Goal: Task Accomplishment & Management: Use online tool/utility

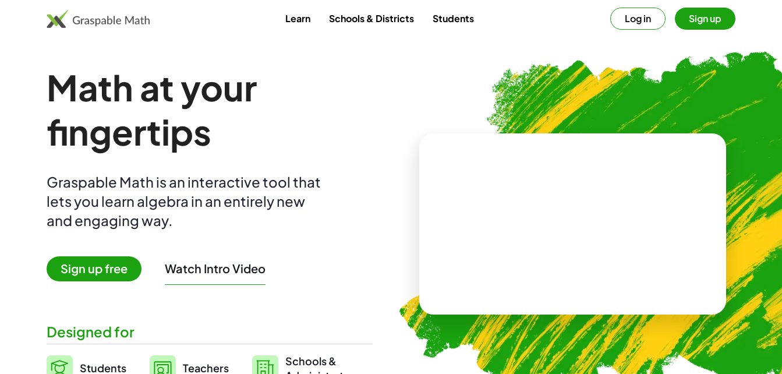
click at [122, 263] on span "Sign up free" at bounding box center [94, 268] width 95 height 25
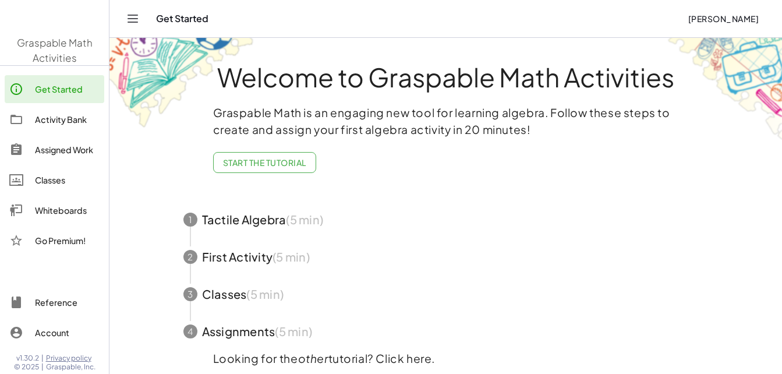
click at [155, 267] on div "Welcome to Graspable Math Activities Graspable Math is an engaging new tool for…" at bounding box center [446, 228] width 582 height 380
click at [79, 99] on link "Get Started" at bounding box center [55, 89] width 100 height 28
click at [73, 113] on div "Activity Bank" at bounding box center [67, 119] width 65 height 14
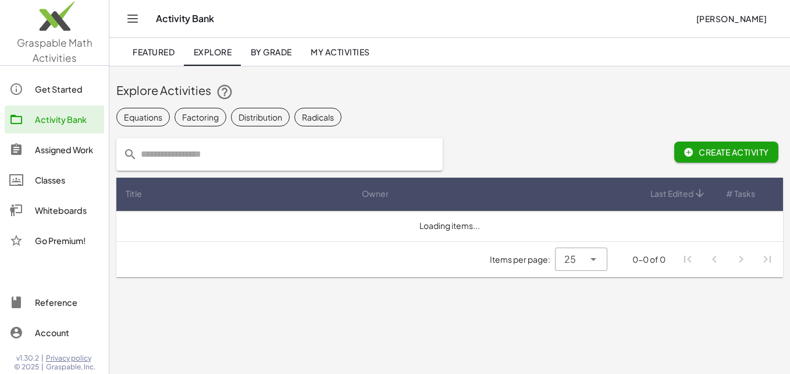
click at [65, 93] on div "Get Started" at bounding box center [67, 89] width 65 height 14
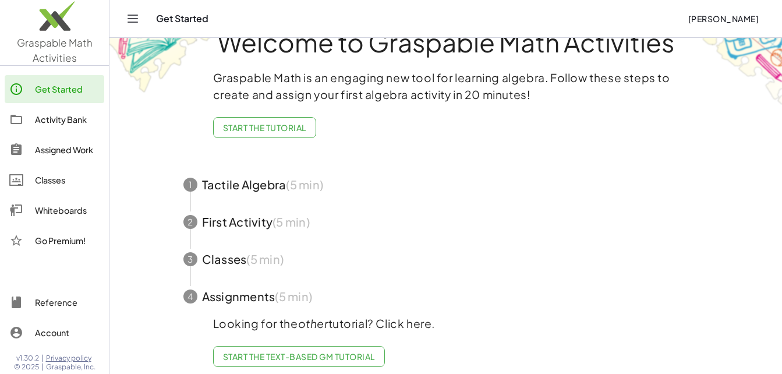
scroll to position [53, 0]
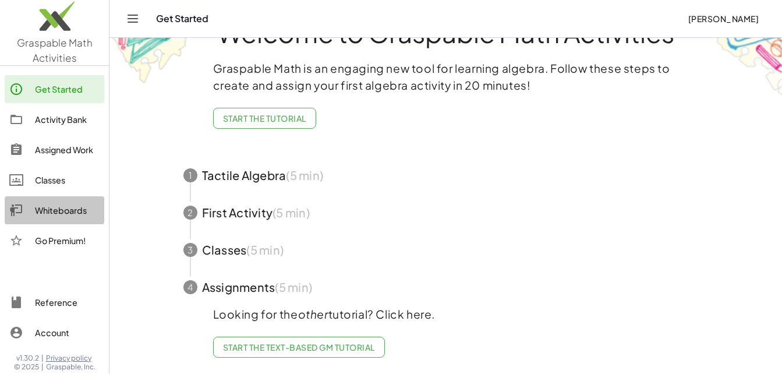
click at [68, 214] on div "Whiteboards" at bounding box center [67, 210] width 65 height 14
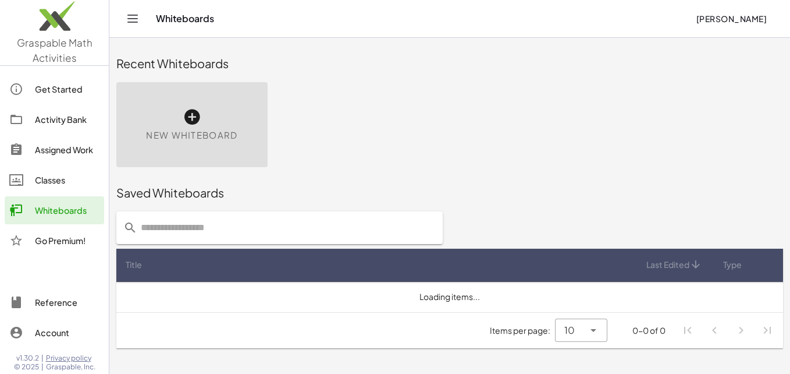
click at [192, 116] on icon at bounding box center [192, 117] width 19 height 19
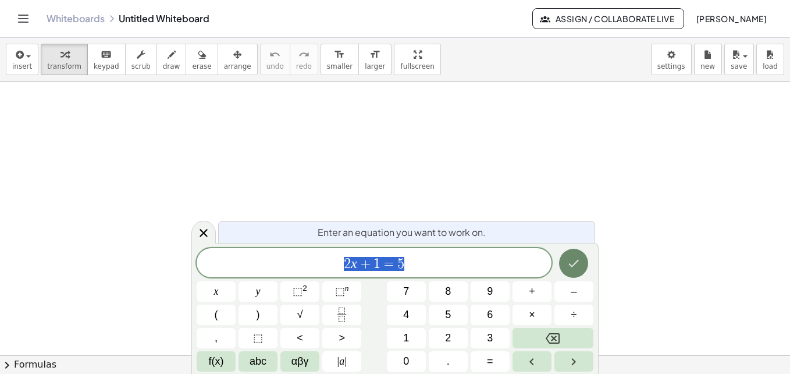
click at [572, 263] on icon "Done" at bounding box center [574, 263] width 14 height 14
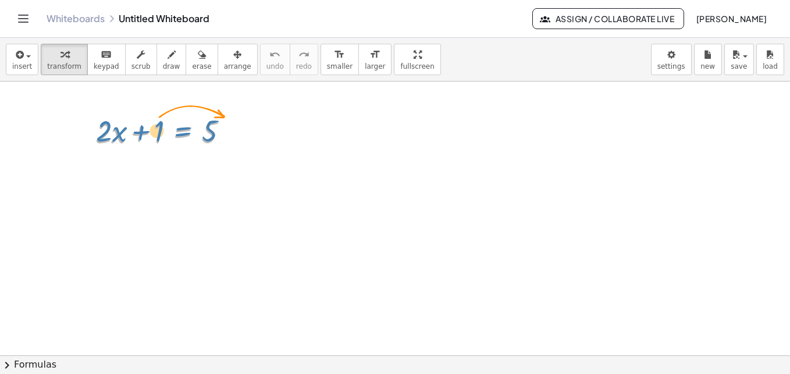
click at [179, 126] on div at bounding box center [167, 132] width 154 height 40
click at [278, 218] on div at bounding box center [395, 354] width 790 height 547
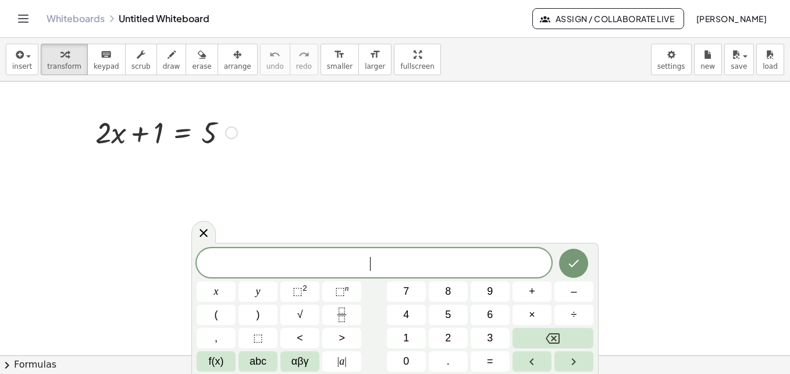
click at [164, 133] on div at bounding box center [167, 132] width 154 height 40
click at [164, 134] on div at bounding box center [167, 132] width 154 height 40
click at [153, 134] on div at bounding box center [167, 132] width 154 height 40
click at [575, 272] on button "Done" at bounding box center [573, 263] width 29 height 29
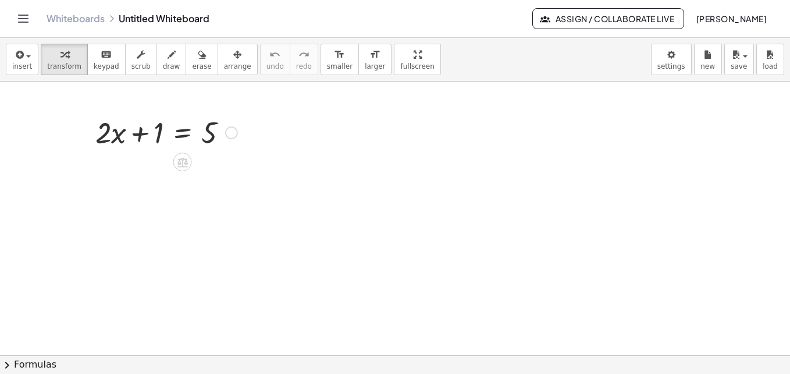
click at [201, 132] on div at bounding box center [167, 132] width 154 height 40
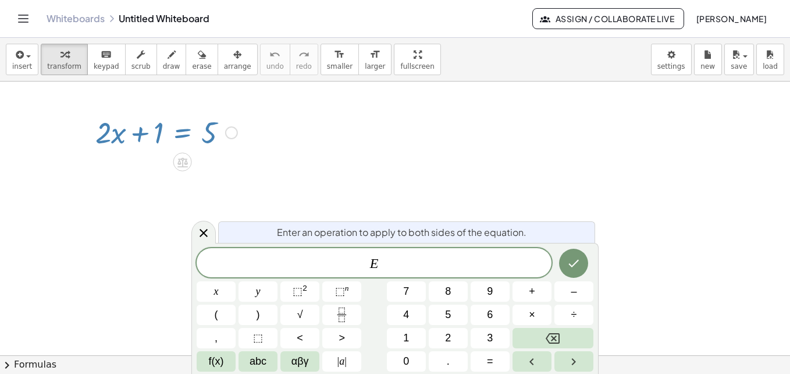
drag, startPoint x: 186, startPoint y: 133, endPoint x: 307, endPoint y: 148, distance: 122.0
click at [307, 148] on div "+ · 2 · x + 1 = 5" at bounding box center [395, 354] width 790 height 547
click at [172, 123] on div at bounding box center [167, 132] width 154 height 40
drag, startPoint x: 178, startPoint y: 130, endPoint x: 219, endPoint y: 139, distance: 42.9
click at [219, 139] on div at bounding box center [167, 132] width 154 height 40
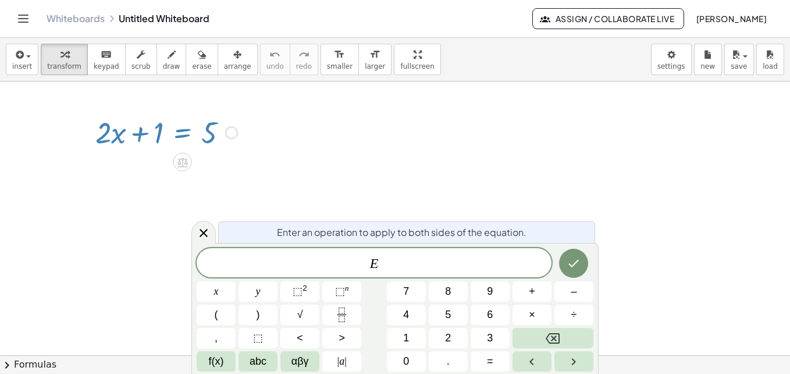
drag, startPoint x: 188, startPoint y: 159, endPoint x: 214, endPoint y: 171, distance: 28.1
click at [214, 171] on div "+ · 2 · x + 1 = 5" at bounding box center [395, 354] width 790 height 547
copy div "+ · 2 · x + 1 = 5"
click at [293, 159] on div at bounding box center [395, 354] width 790 height 547
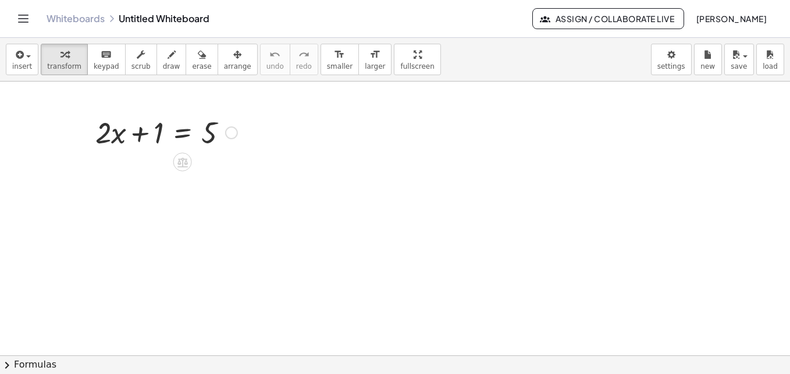
click at [118, 133] on div at bounding box center [167, 132] width 154 height 40
drag, startPoint x: 118, startPoint y: 133, endPoint x: 478, endPoint y: 225, distance: 372.0
drag, startPoint x: 118, startPoint y: 137, endPoint x: 96, endPoint y: 136, distance: 21.6
click at [98, 130] on div at bounding box center [167, 132] width 154 height 40
click at [186, 45] on button "erase" at bounding box center [202, 59] width 32 height 31
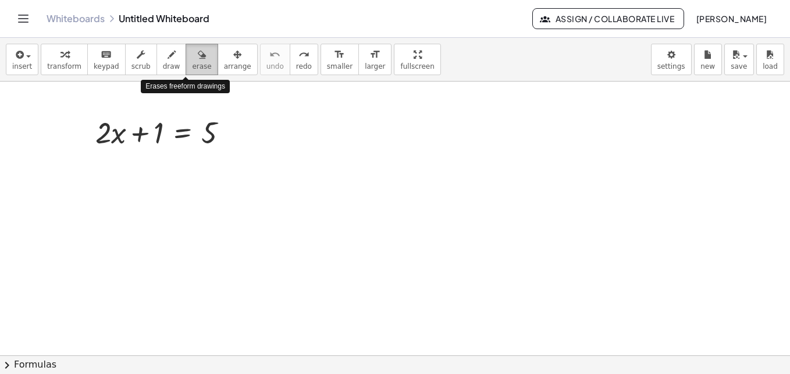
drag, startPoint x: 186, startPoint y: 56, endPoint x: 190, endPoint y: 71, distance: 15.0
click at [198, 58] on icon "button" at bounding box center [202, 55] width 8 height 14
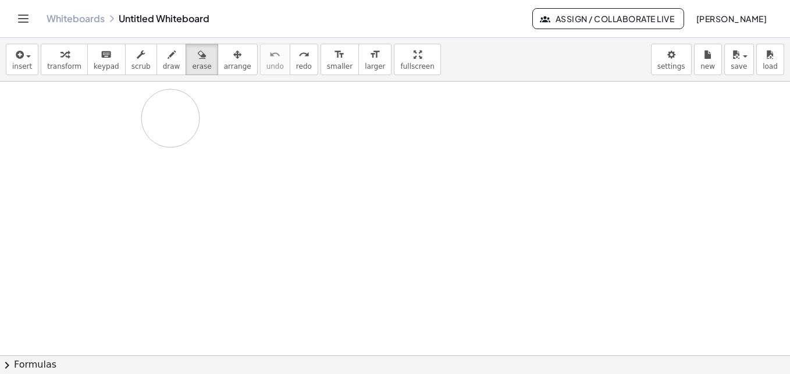
drag, startPoint x: 217, startPoint y: 130, endPoint x: 204, endPoint y: 132, distance: 12.9
click at [192, 126] on div at bounding box center [395, 354] width 790 height 547
click at [184, 143] on div at bounding box center [395, 354] width 790 height 547
drag, startPoint x: 184, startPoint y: 143, endPoint x: 201, endPoint y: 125, distance: 25.1
click at [201, 125] on div at bounding box center [395, 354] width 790 height 547
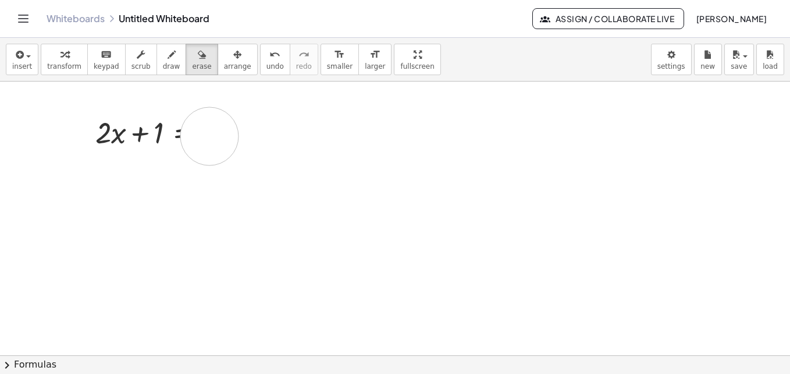
click at [210, 136] on div at bounding box center [395, 354] width 790 height 547
drag, startPoint x: 208, startPoint y: 135, endPoint x: 157, endPoint y: 60, distance: 90.9
click at [157, 60] on div "insert select one: Math Expression Function Text Youtube Video Graphing Geometr…" at bounding box center [395, 206] width 790 height 336
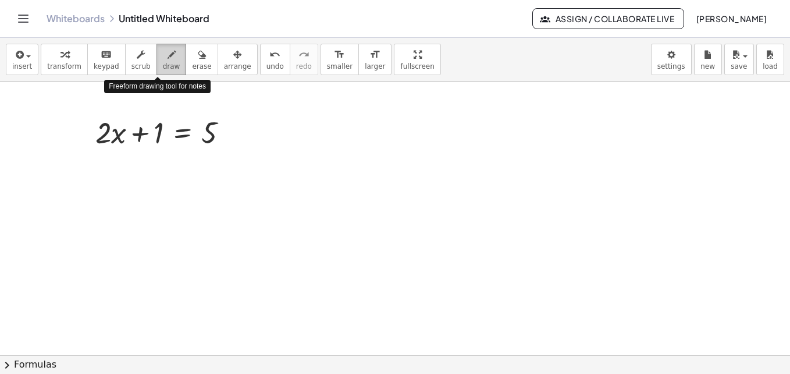
click at [168, 60] on icon "button" at bounding box center [172, 55] width 8 height 14
click at [163, 62] on span "draw" at bounding box center [171, 66] width 17 height 8
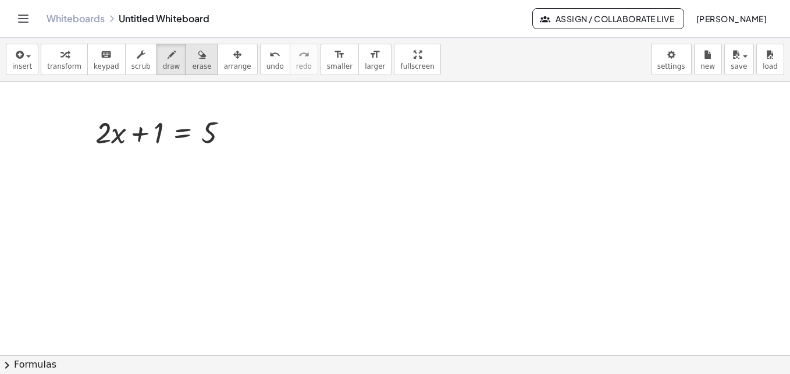
click at [198, 54] on icon "button" at bounding box center [202, 55] width 8 height 14
drag, startPoint x: 87, startPoint y: 133, endPoint x: 582, endPoint y: 173, distance: 495.8
click at [582, 173] on div at bounding box center [395, 354] width 790 height 547
click at [260, 56] on button "undo undo" at bounding box center [275, 59] width 30 height 31
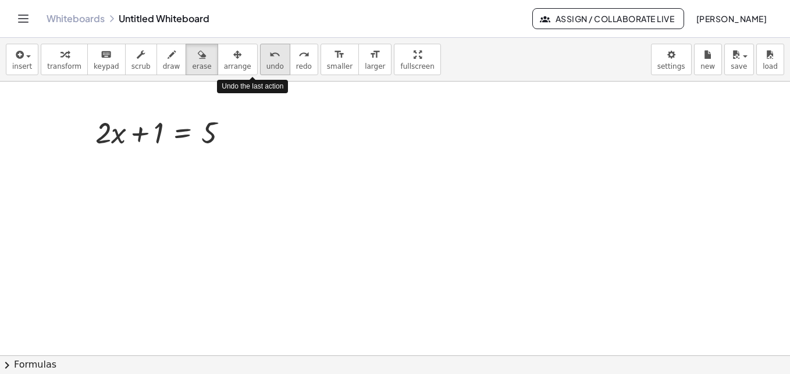
click at [260, 56] on button "undo undo" at bounding box center [275, 59] width 30 height 31
click at [260, 58] on button "undo undo" at bounding box center [275, 59] width 30 height 31
click at [218, 133] on div at bounding box center [395, 354] width 790 height 547
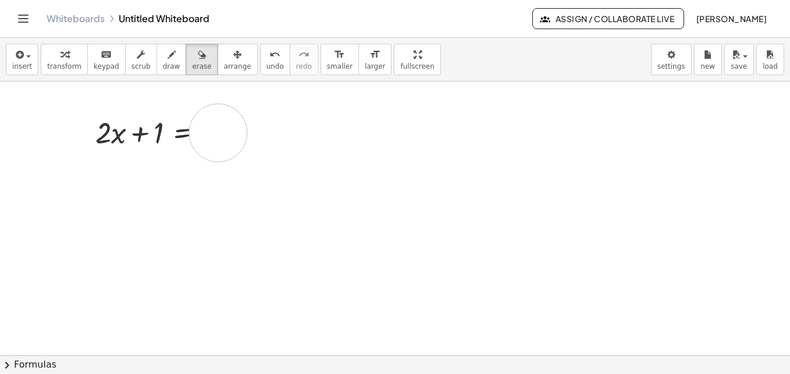
click at [218, 133] on div at bounding box center [395, 354] width 790 height 547
click at [192, 64] on span "erase" at bounding box center [201, 66] width 19 height 8
drag, startPoint x: 224, startPoint y: 145, endPoint x: 218, endPoint y: 138, distance: 8.7
click at [218, 138] on div at bounding box center [395, 354] width 790 height 547
click at [192, 52] on div "button" at bounding box center [201, 54] width 19 height 14
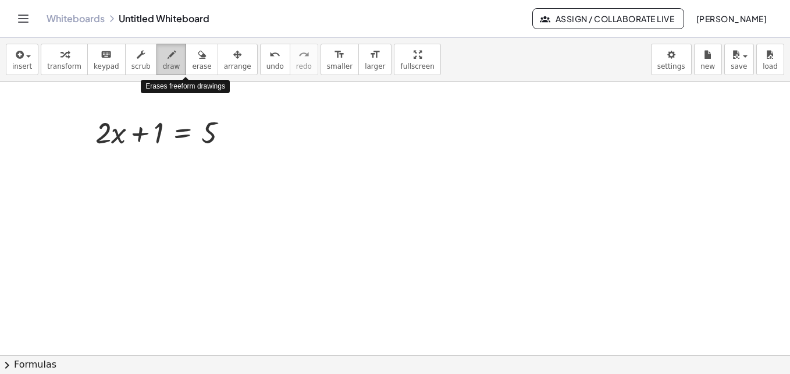
click at [169, 55] on button "draw" at bounding box center [172, 59] width 30 height 31
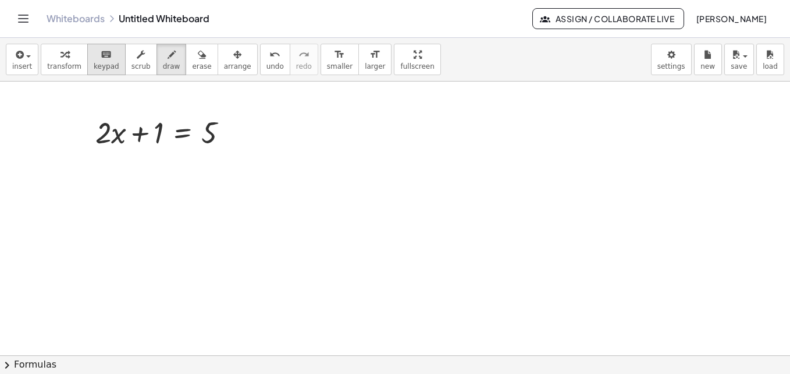
click at [101, 58] on icon "keyboard" at bounding box center [106, 55] width 11 height 14
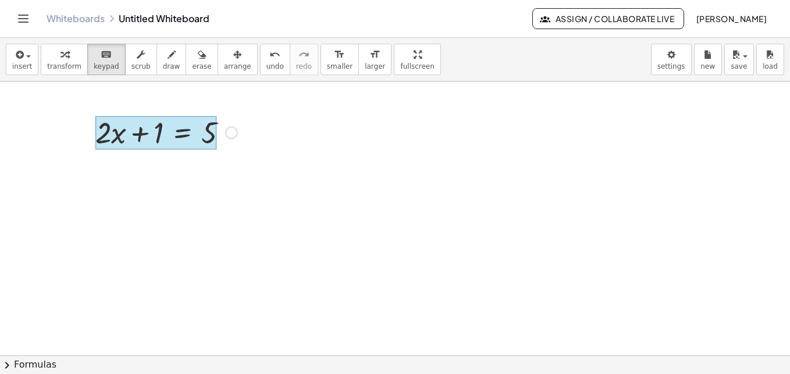
drag, startPoint x: 211, startPoint y: 132, endPoint x: 192, endPoint y: 133, distance: 18.6
drag, startPoint x: 186, startPoint y: 129, endPoint x: 432, endPoint y: 212, distance: 259.4
click at [432, 212] on div at bounding box center [395, 354] width 790 height 547
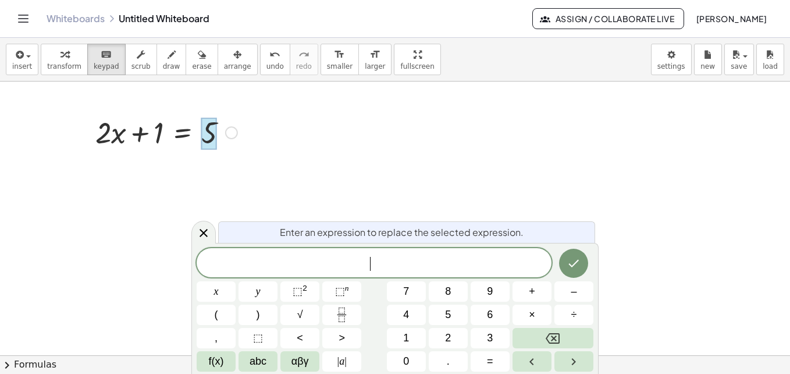
click at [186, 129] on div at bounding box center [167, 132] width 154 height 40
click at [186, 131] on div at bounding box center [167, 132] width 154 height 40
click at [169, 136] on div at bounding box center [167, 132] width 154 height 40
drag, startPoint x: 102, startPoint y: 130, endPoint x: 202, endPoint y: 145, distance: 100.6
click at [183, 133] on div "+ · 2 · x + 1 = 5" at bounding box center [183, 133] width 0 height 0
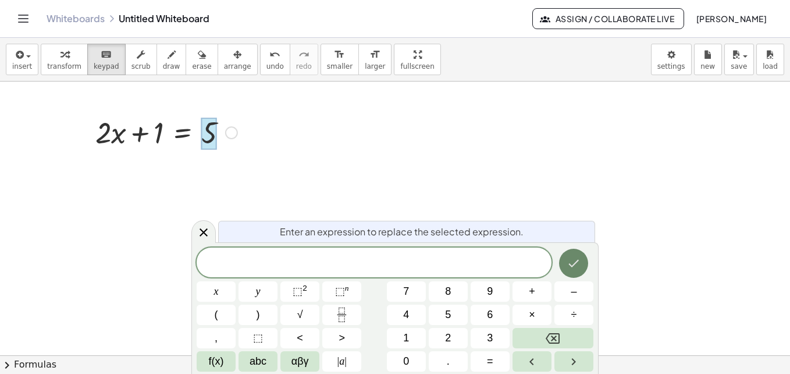
click at [580, 268] on icon "Done" at bounding box center [574, 263] width 14 height 14
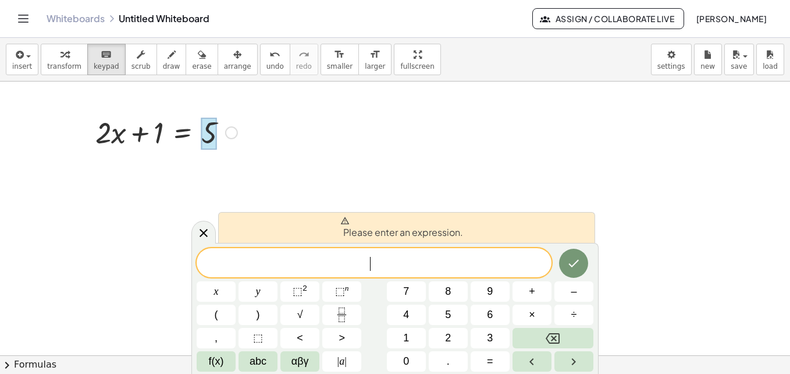
click at [383, 253] on div "​" at bounding box center [374, 262] width 355 height 29
click at [203, 232] on icon at bounding box center [204, 233] width 8 height 8
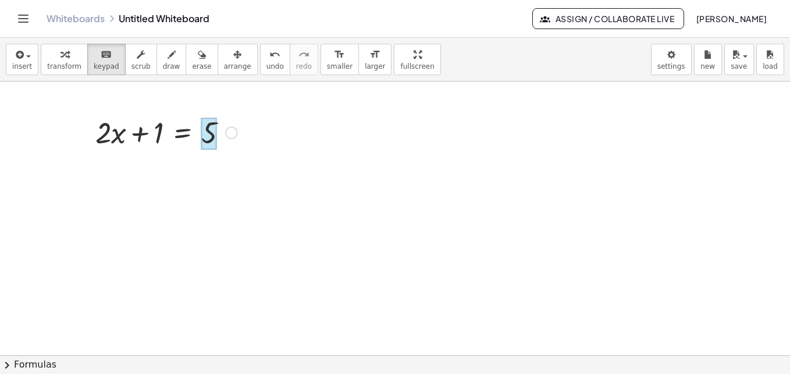
click at [207, 123] on div at bounding box center [209, 134] width 16 height 33
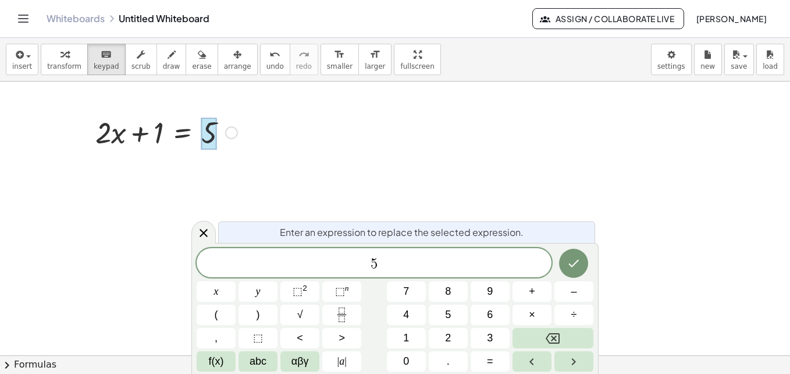
drag, startPoint x: 203, startPoint y: 147, endPoint x: 56, endPoint y: 120, distance: 149.2
click at [56, 120] on div "+ · 2 · x + 1 = 5" at bounding box center [395, 354] width 790 height 547
click at [282, 183] on div at bounding box center [395, 354] width 790 height 547
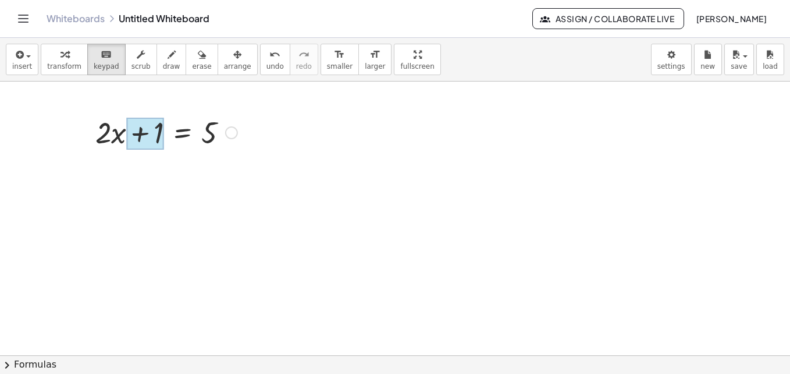
click at [150, 141] on div at bounding box center [144, 134] width 37 height 33
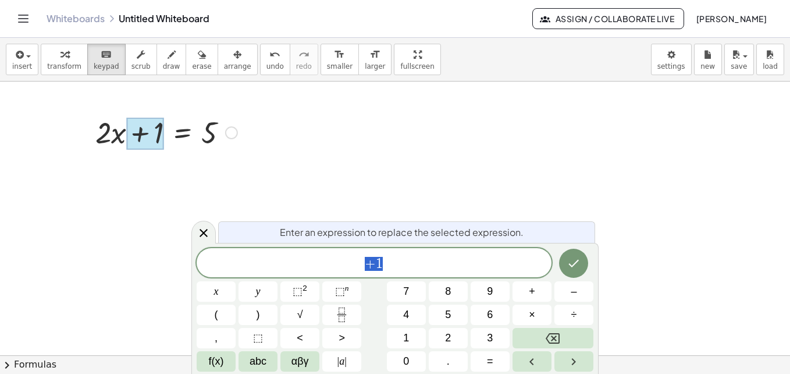
click at [87, 130] on div at bounding box center [86, 131] width 17 height 45
drag, startPoint x: 96, startPoint y: 133, endPoint x: 159, endPoint y: 142, distance: 63.6
click at [183, 133] on div "+ · 2 · x + 1 = 5" at bounding box center [183, 133] width 0 height 0
click at [171, 136] on div at bounding box center [167, 132] width 154 height 40
drag, startPoint x: 194, startPoint y: 134, endPoint x: 212, endPoint y: 137, distance: 17.7
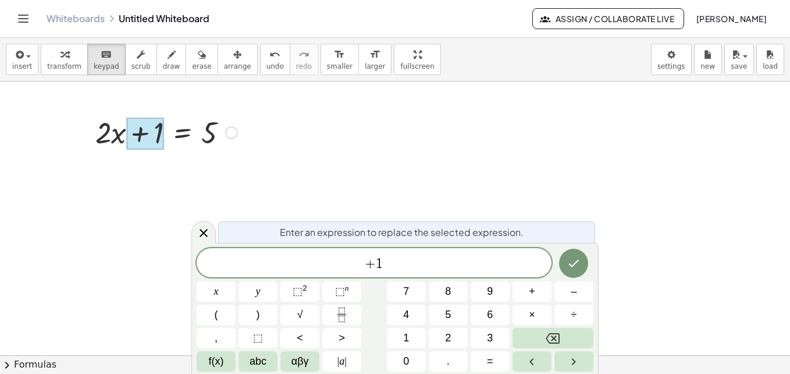
click at [199, 136] on div at bounding box center [167, 132] width 154 height 40
click at [212, 137] on div at bounding box center [167, 132] width 154 height 40
click at [216, 137] on div at bounding box center [167, 132] width 154 height 40
click at [221, 135] on div at bounding box center [167, 132] width 154 height 40
click at [373, 90] on div at bounding box center [395, 354] width 790 height 547
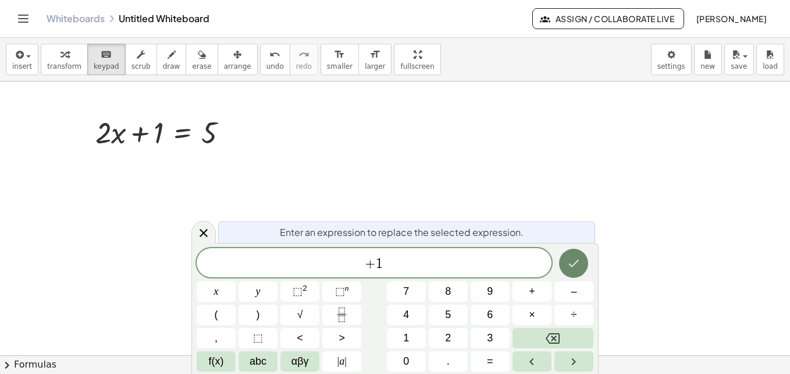
click at [586, 268] on button "Done" at bounding box center [573, 263] width 29 height 29
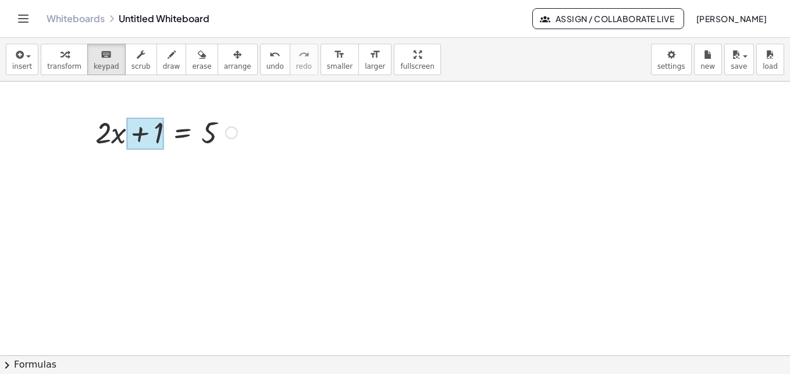
click at [159, 137] on div at bounding box center [144, 134] width 37 height 33
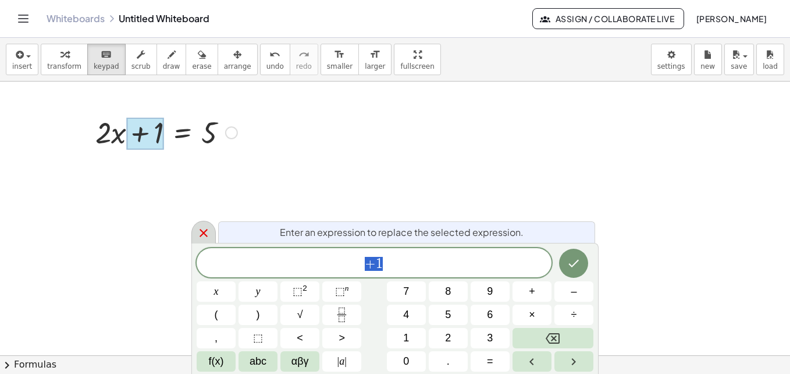
click at [200, 233] on icon at bounding box center [204, 233] width 14 height 14
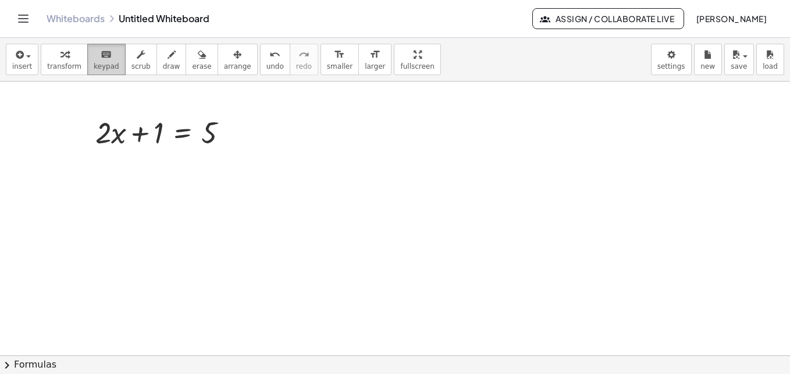
click at [108, 53] on div "keyboard" at bounding box center [107, 54] width 26 height 14
click at [19, 66] on span "insert" at bounding box center [22, 66] width 20 height 8
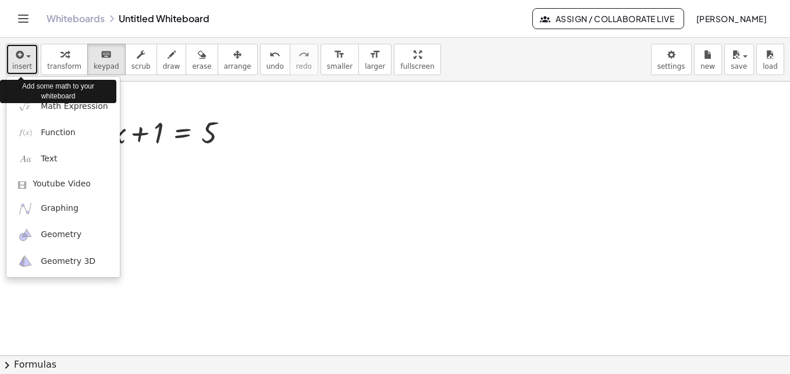
click at [19, 66] on span "insert" at bounding box center [22, 66] width 20 height 8
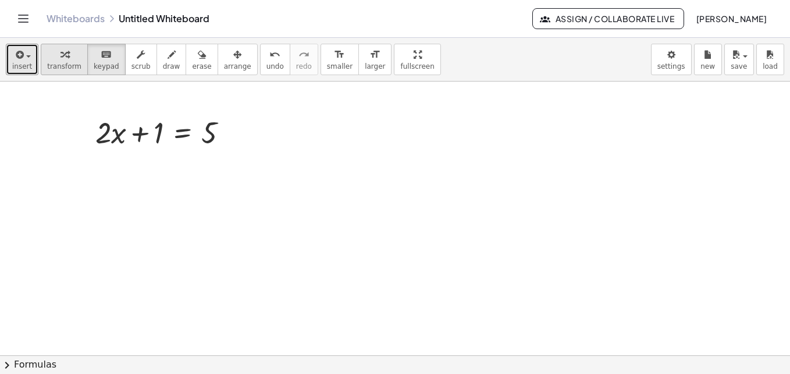
click at [69, 64] on span "transform" at bounding box center [64, 66] width 34 height 8
click at [157, 130] on div at bounding box center [167, 132] width 154 height 40
drag, startPoint x: 159, startPoint y: 130, endPoint x: 253, endPoint y: 133, distance: 93.8
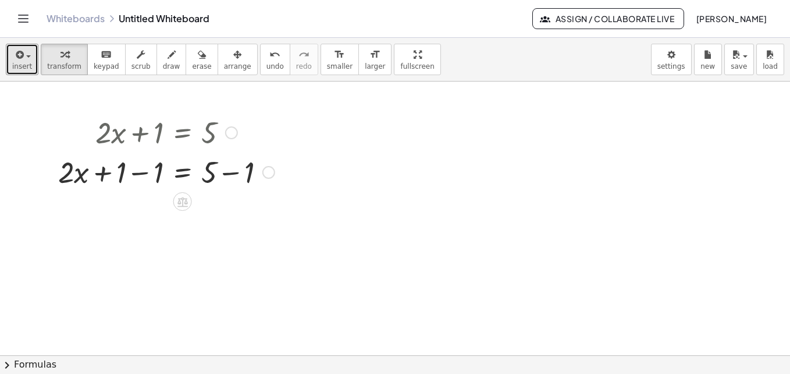
click at [119, 170] on div at bounding box center [166, 171] width 228 height 40
drag, startPoint x: 119, startPoint y: 170, endPoint x: 157, endPoint y: 173, distance: 38.0
drag, startPoint x: 250, startPoint y: 210, endPoint x: 215, endPoint y: 209, distance: 34.4
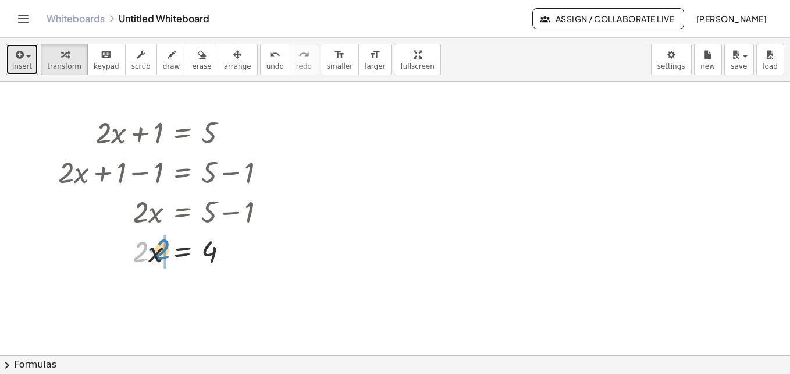
drag, startPoint x: 141, startPoint y: 249, endPoint x: 163, endPoint y: 246, distance: 22.2
click at [163, 246] on div at bounding box center [166, 251] width 228 height 40
drag, startPoint x: 156, startPoint y: 287, endPoint x: 233, endPoint y: 286, distance: 76.8
click at [233, 286] on div at bounding box center [166, 290] width 228 height 40
drag, startPoint x: 153, startPoint y: 279, endPoint x: 139, endPoint y: 278, distance: 14.6
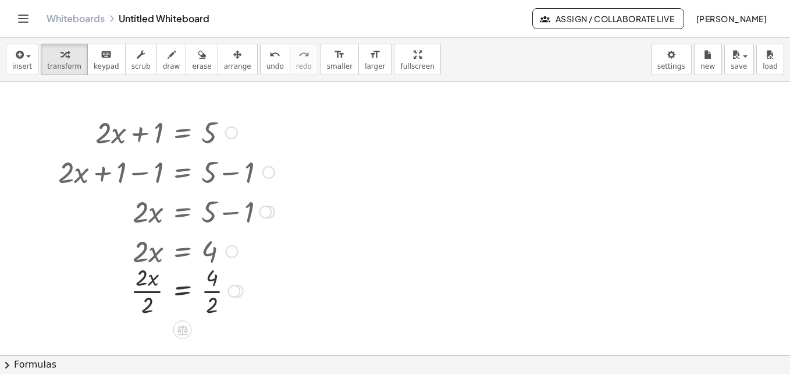
click at [156, 251] on div at bounding box center [166, 251] width 228 height 40
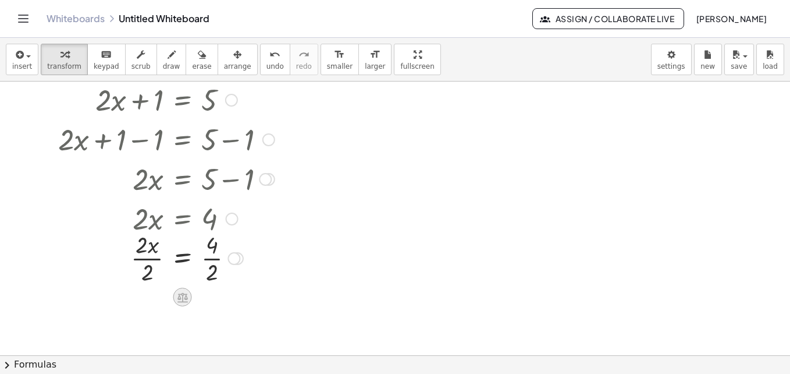
scroll to position [58, 0]
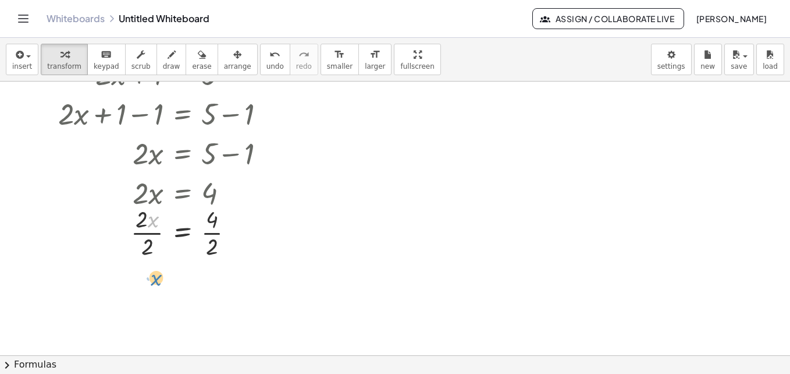
drag, startPoint x: 153, startPoint y: 221, endPoint x: 155, endPoint y: 279, distance: 58.3
drag, startPoint x: 153, startPoint y: 217, endPoint x: 120, endPoint y: 260, distance: 54.1
click at [120, 260] on div at bounding box center [166, 232] width 228 height 58
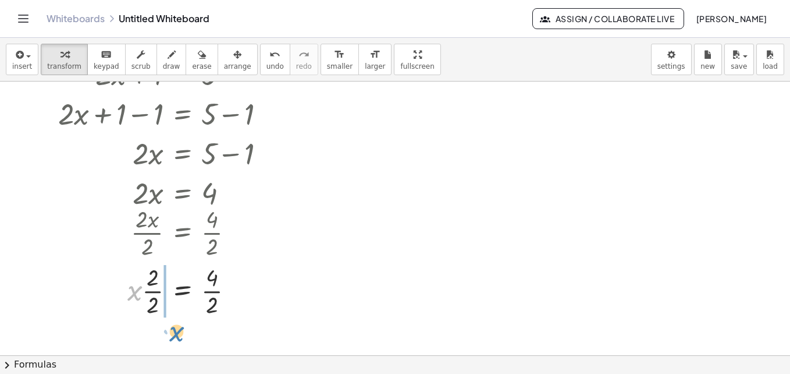
drag, startPoint x: 129, startPoint y: 286, endPoint x: 191, endPoint y: 213, distance: 95.8
click at [183, 75] on div "+ · 2 · x + 1 = 5 + · 2 · x + 1 − 1 = + 5 − 1 + · 2 · x + 0 = + 5 − 1 · 2 · x =…" at bounding box center [183, 75] width 0 height 0
click at [191, 213] on div at bounding box center [168, 232] width 224 height 58
click at [270, 58] on icon "undo" at bounding box center [275, 55] width 11 height 14
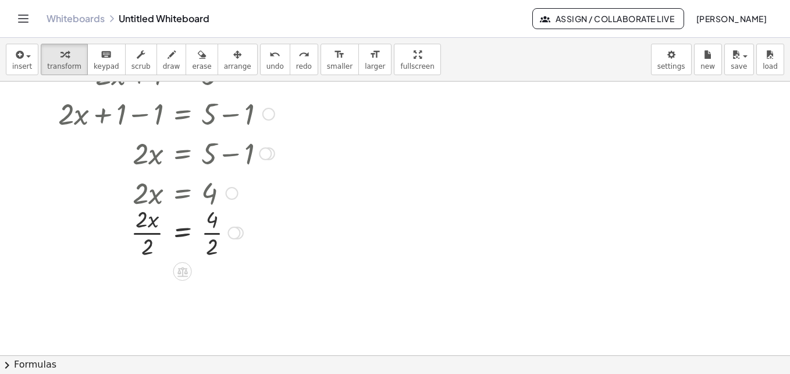
click at [155, 217] on div at bounding box center [168, 232] width 224 height 58
drag, startPoint x: 157, startPoint y: 225, endPoint x: 154, endPoint y: 289, distance: 64.7
click at [158, 224] on div at bounding box center [168, 232] width 224 height 58
drag, startPoint x: 212, startPoint y: 219, endPoint x: 213, endPoint y: 251, distance: 32.0
drag, startPoint x: 143, startPoint y: 276, endPoint x: 146, endPoint y: 300, distance: 23.5
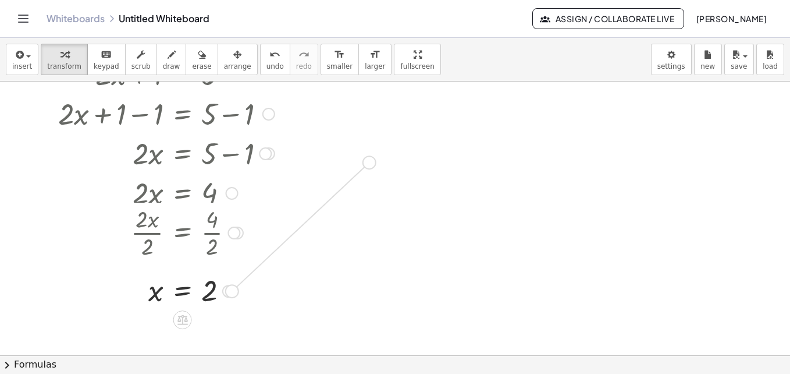
drag, startPoint x: 226, startPoint y: 286, endPoint x: 383, endPoint y: 178, distance: 190.0
click at [373, 167] on div "+ · 2 · x + 1 = 5 + · 2 · x + 1 − 1 = + 5 − 1 + · 2 · x + 0 = + 5 − 1 · 2 · x =…" at bounding box center [395, 296] width 790 height 547
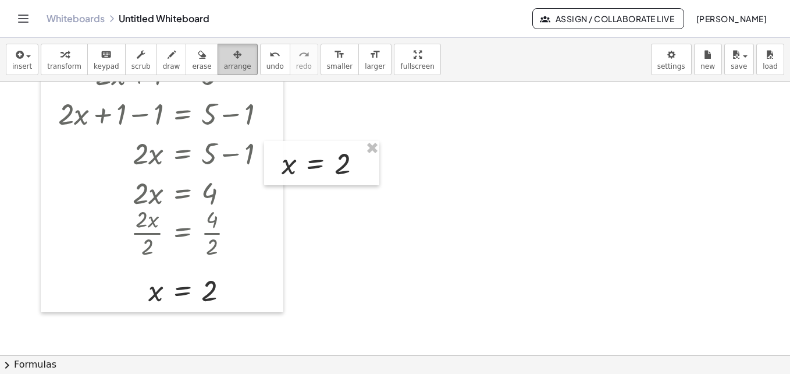
click at [233, 65] on button "arrange" at bounding box center [238, 59] width 40 height 31
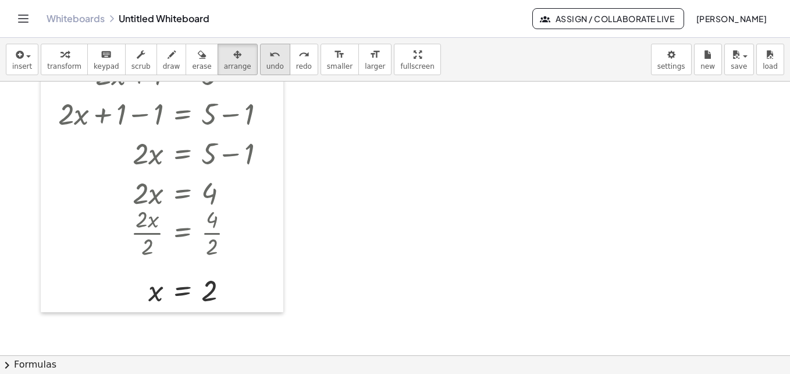
click at [267, 65] on span "undo" at bounding box center [275, 66] width 17 height 8
click at [224, 63] on span "arrange" at bounding box center [237, 66] width 27 height 8
click at [163, 64] on span "draw" at bounding box center [171, 66] width 17 height 8
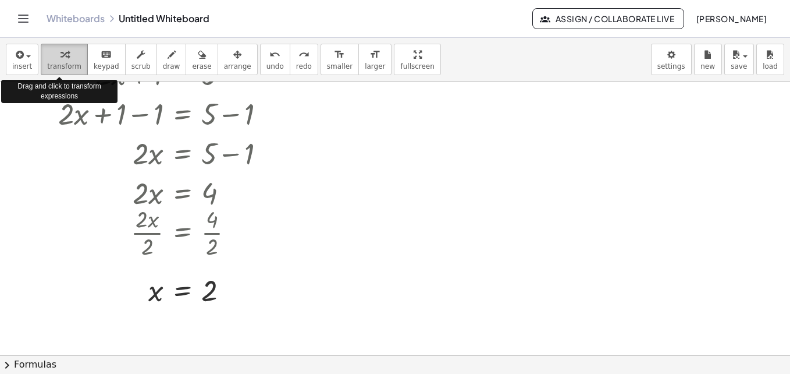
click at [58, 66] on span "transform" at bounding box center [64, 66] width 34 height 8
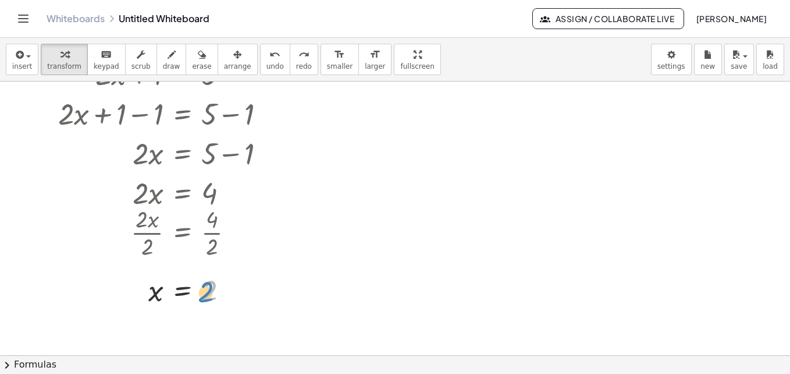
click at [211, 292] on div at bounding box center [166, 290] width 228 height 38
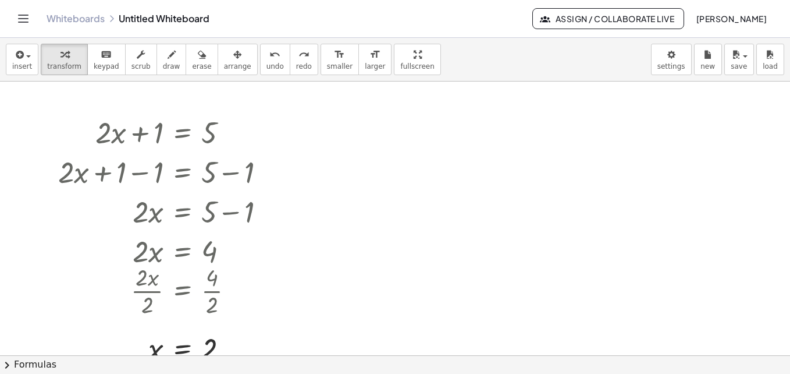
scroll to position [274, 0]
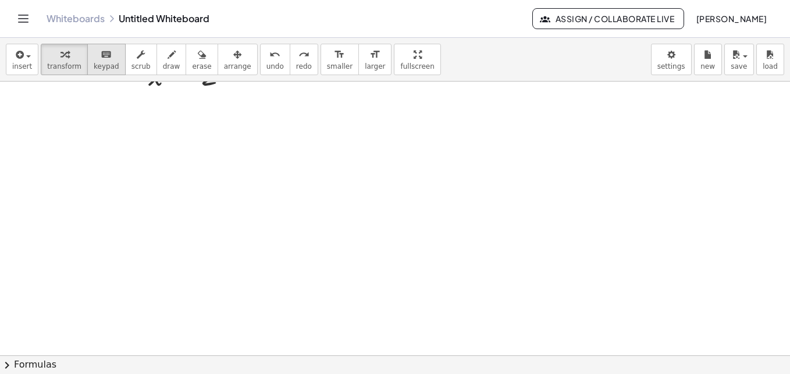
click at [94, 67] on span "keypad" at bounding box center [107, 66] width 26 height 8
drag, startPoint x: 97, startPoint y: 66, endPoint x: 174, endPoint y: 205, distance: 159.4
click at [171, 205] on div "insert select one: Math Expression Function Text Youtube Video Graphing Geometr…" at bounding box center [395, 206] width 790 height 336
click at [203, 199] on div at bounding box center [395, 218] width 790 height 821
click at [236, 190] on div at bounding box center [395, 218] width 790 height 821
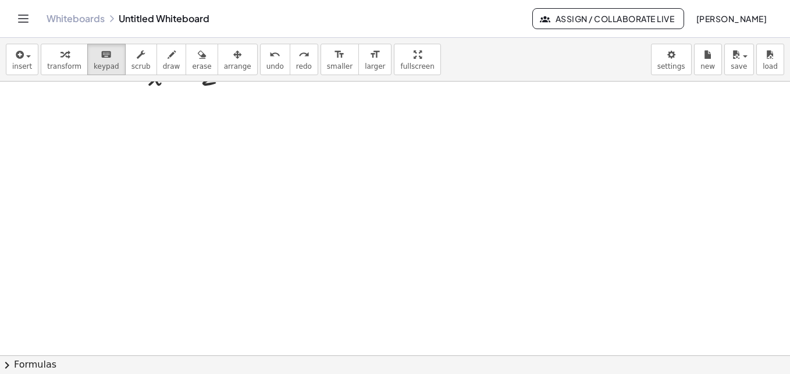
click at [236, 190] on div at bounding box center [395, 218] width 790 height 821
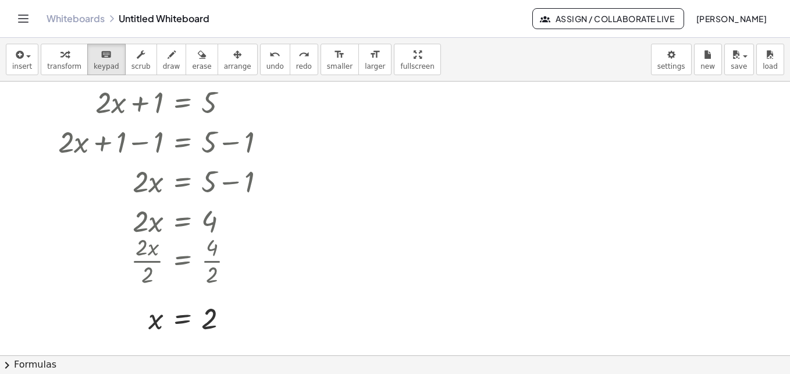
scroll to position [0, 0]
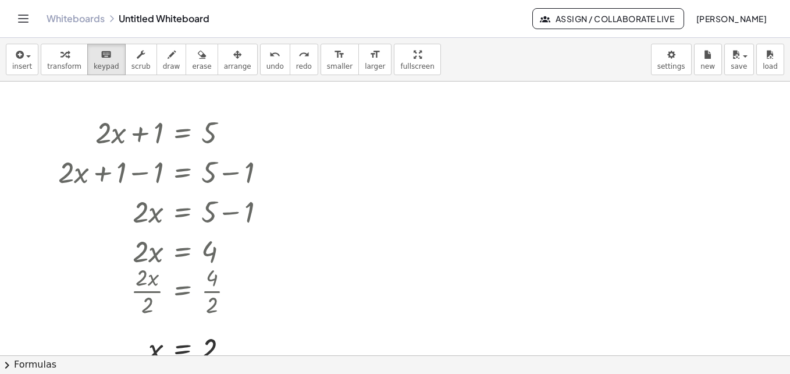
click at [513, 210] on div at bounding box center [395, 354] width 790 height 547
click at [396, 193] on div at bounding box center [395, 354] width 790 height 547
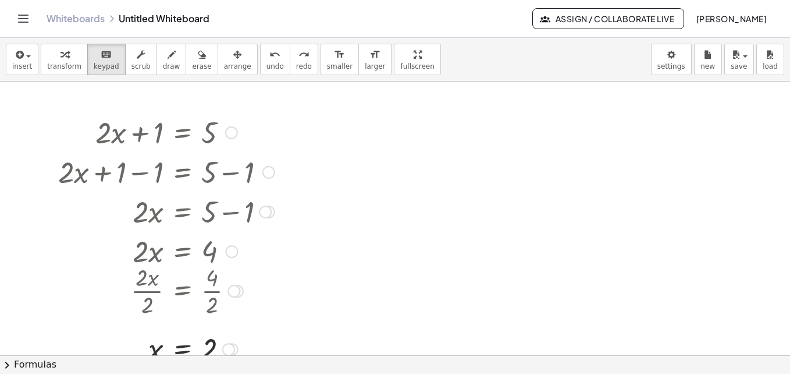
drag, startPoint x: 396, startPoint y: 194, endPoint x: 228, endPoint y: 146, distance: 174.9
click at [228, 146] on div "+ · 2 · x + 1 = 5 + · 2 · x + 1 − 1 = + 5 − 1 + · 2 · x + 0 = + 5 − 1 · 2 · x =…" at bounding box center [395, 354] width 790 height 547
click at [215, 144] on div at bounding box center [166, 132] width 228 height 40
click at [215, 137] on div at bounding box center [166, 132] width 228 height 40
click at [210, 135] on div at bounding box center [166, 132] width 228 height 40
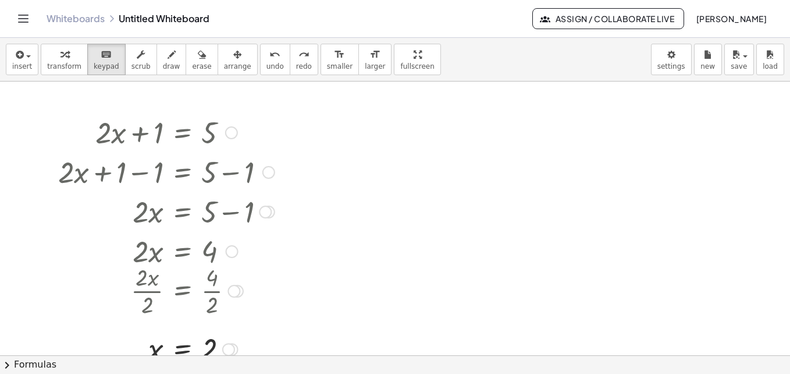
drag, startPoint x: 210, startPoint y: 135, endPoint x: 155, endPoint y: 123, distance: 56.6
click at [158, 124] on div at bounding box center [166, 132] width 228 height 40
drag, startPoint x: 155, startPoint y: 123, endPoint x: 90, endPoint y: 59, distance: 91.0
click at [101, 56] on icon "keyboard" at bounding box center [106, 55] width 11 height 14
click at [94, 59] on div "keyboard" at bounding box center [107, 54] width 26 height 14
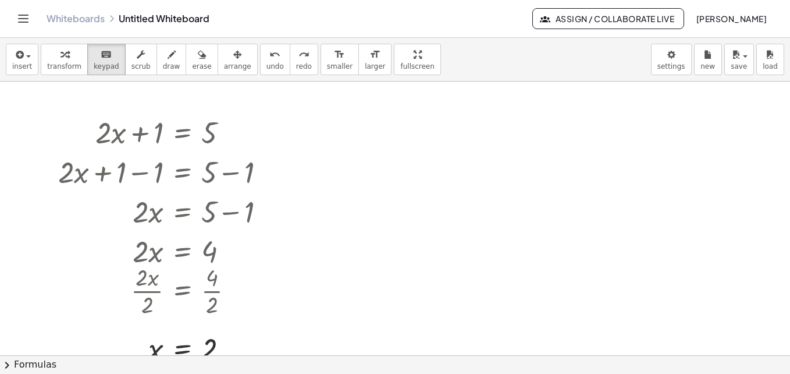
click at [93, 81] on div "insert select one: Math Expression Function Text Youtube Video Graphing Geometr…" at bounding box center [395, 60] width 790 height 44
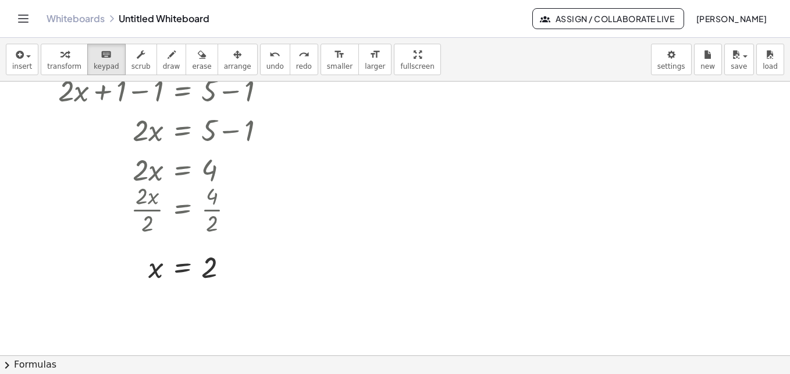
scroll to position [274, 0]
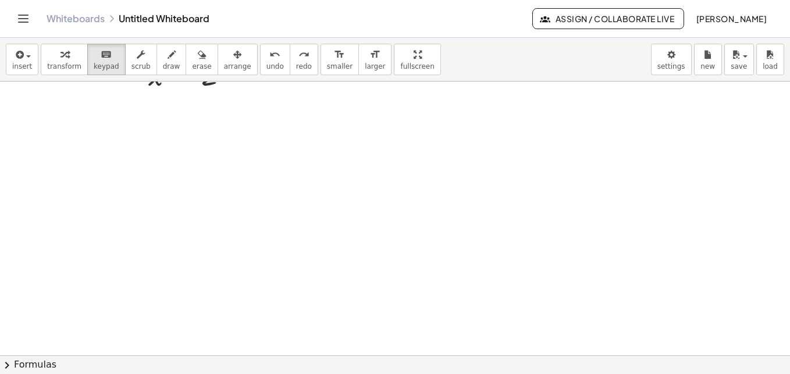
drag, startPoint x: 432, startPoint y: 219, endPoint x: 374, endPoint y: 212, distance: 58.0
click at [374, 212] on div at bounding box center [395, 218] width 790 height 821
click at [72, 66] on span "transform" at bounding box center [64, 66] width 34 height 8
click at [105, 57] on div "keyboard" at bounding box center [107, 54] width 26 height 14
click at [134, 59] on div "button" at bounding box center [141, 54] width 19 height 14
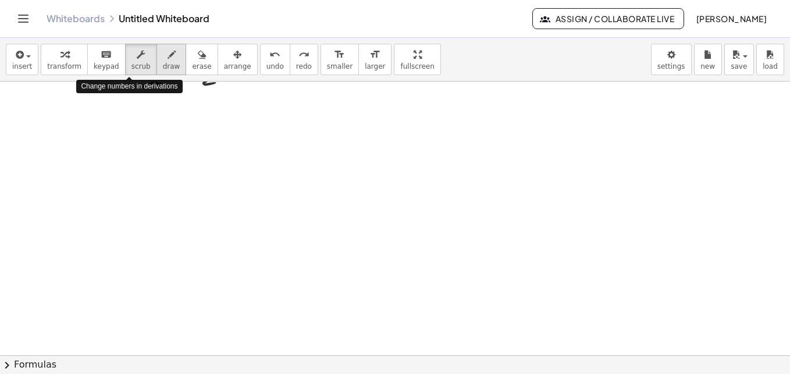
click at [168, 61] on icon "button" at bounding box center [172, 55] width 8 height 14
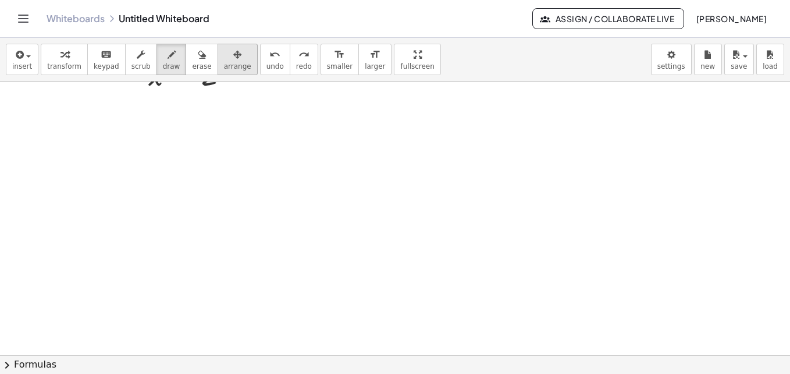
click at [224, 59] on div "button" at bounding box center [237, 54] width 27 height 14
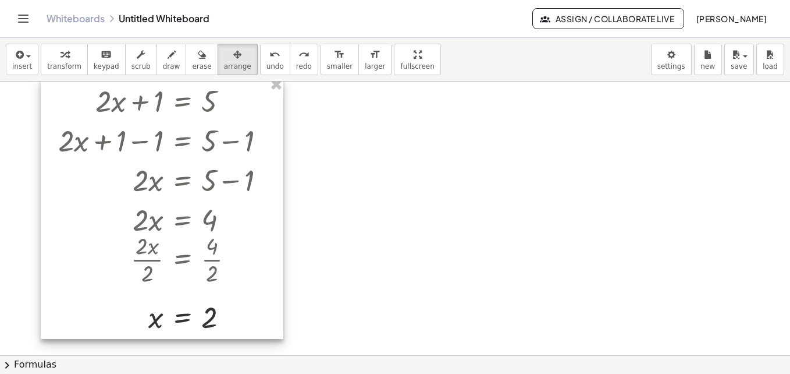
scroll to position [0, 0]
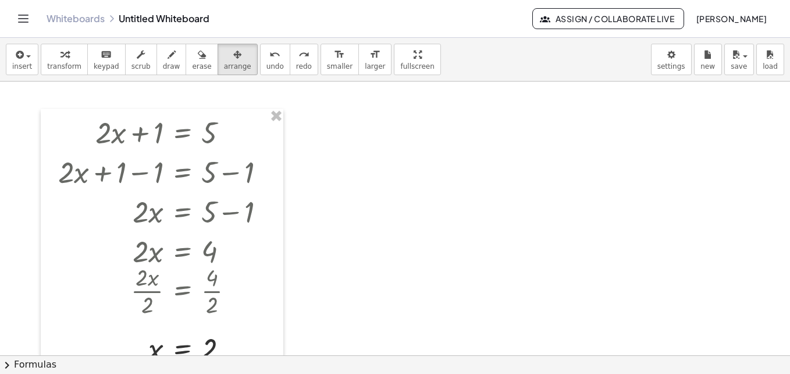
click at [392, 177] on div at bounding box center [395, 354] width 790 height 547
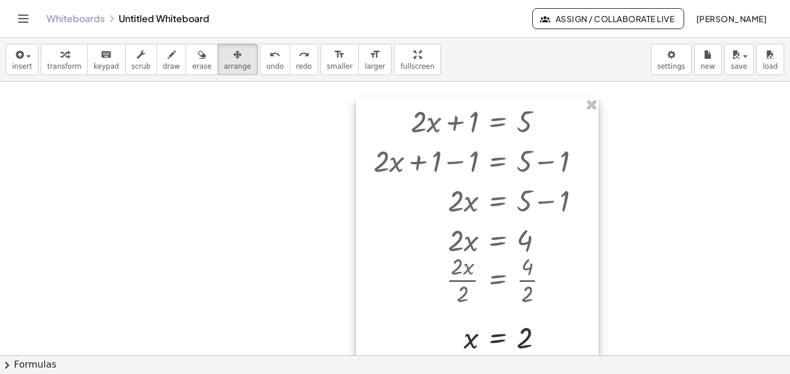
drag, startPoint x: 239, startPoint y: 175, endPoint x: 554, endPoint y: 164, distance: 315.1
click at [554, 164] on div at bounding box center [477, 228] width 243 height 261
click at [295, 180] on div at bounding box center [395, 354] width 790 height 547
click at [335, 100] on div at bounding box center [395, 354] width 790 height 547
click at [113, 56] on button "keyboard keypad" at bounding box center [106, 59] width 38 height 31
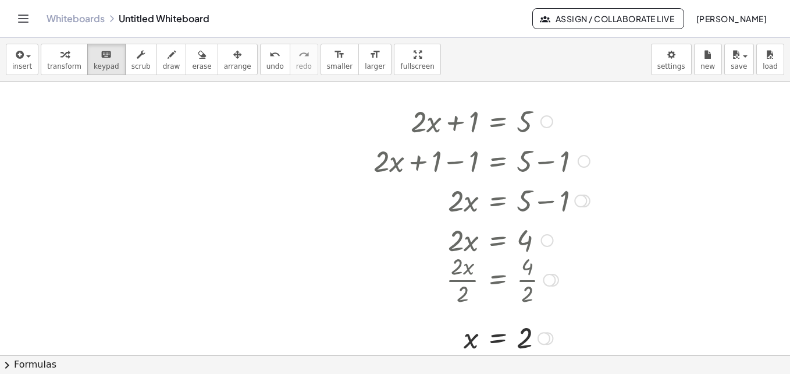
click at [548, 260] on div at bounding box center [482, 279] width 228 height 58
click at [498, 240] on div "· 2 · x = 4" at bounding box center [498, 240] width 0 height 0
click at [543, 235] on div at bounding box center [547, 240] width 13 height 13
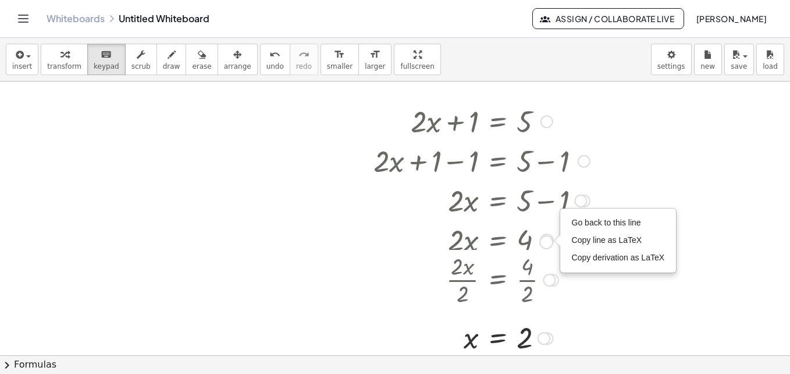
click at [498, 240] on div "· 2 · x = 4 Go back to this line Copy line as LaTeX Copy derivation as LaTeX" at bounding box center [498, 240] width 0 height 0
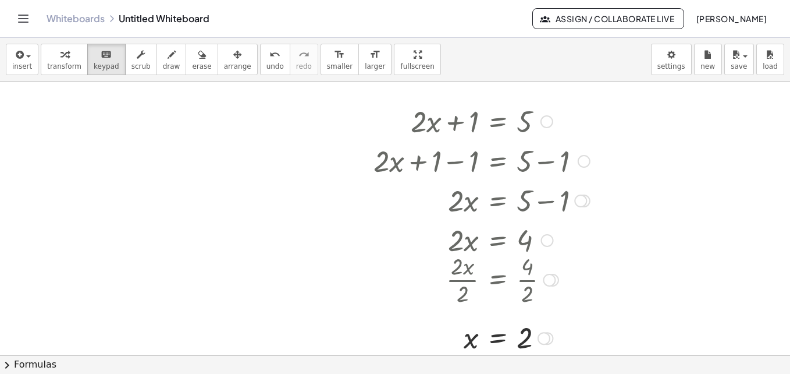
click at [410, 247] on div at bounding box center [482, 239] width 228 height 40
click at [536, 224] on div at bounding box center [482, 239] width 228 height 40
click at [509, 236] on div at bounding box center [482, 239] width 228 height 40
click at [508, 236] on div at bounding box center [482, 239] width 228 height 40
click at [100, 62] on span "keypad" at bounding box center [107, 66] width 26 height 8
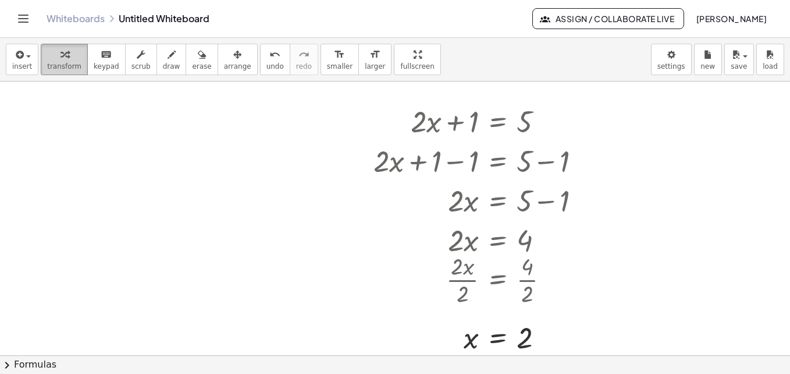
click at [55, 62] on span "transform" at bounding box center [64, 66] width 34 height 8
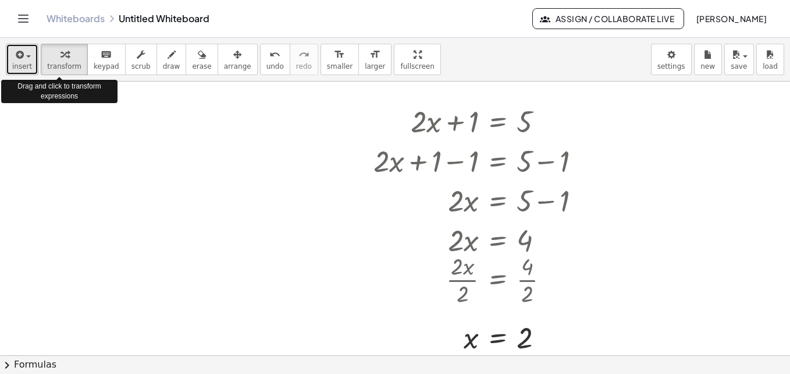
click at [31, 68] on button "insert" at bounding box center [22, 59] width 33 height 31
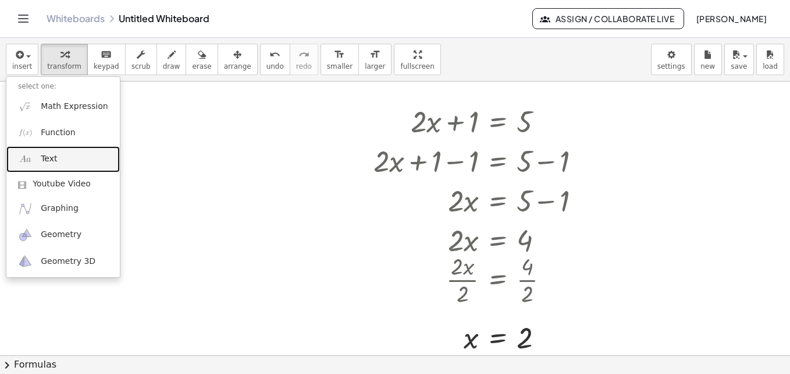
click at [68, 166] on link "Text" at bounding box center [63, 159] width 114 height 26
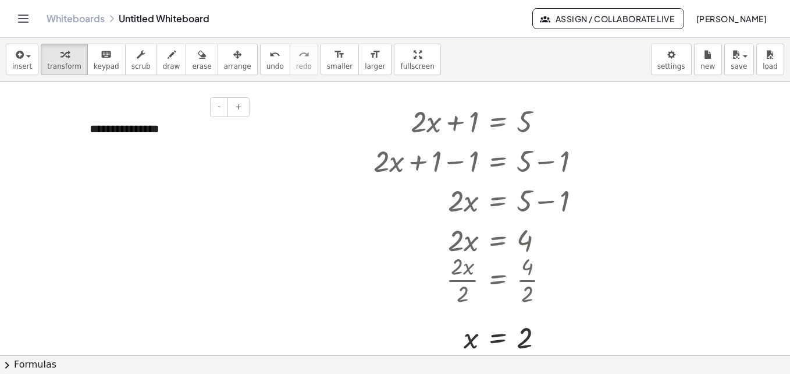
click at [161, 130] on div "**********" at bounding box center [165, 129] width 175 height 40
click at [232, 111] on button "+" at bounding box center [239, 107] width 22 height 20
click at [220, 111] on span "-" at bounding box center [219, 106] width 3 height 9
click at [260, 59] on button "undo undo" at bounding box center [275, 59] width 30 height 31
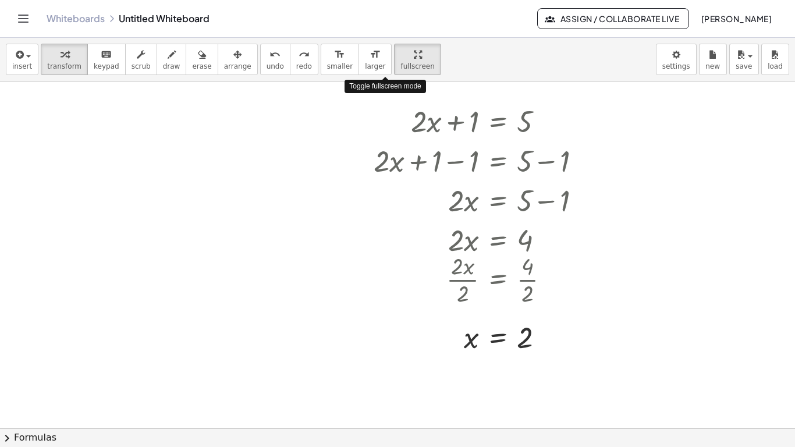
drag, startPoint x: 381, startPoint y: 61, endPoint x: 384, endPoint y: 104, distance: 43.7
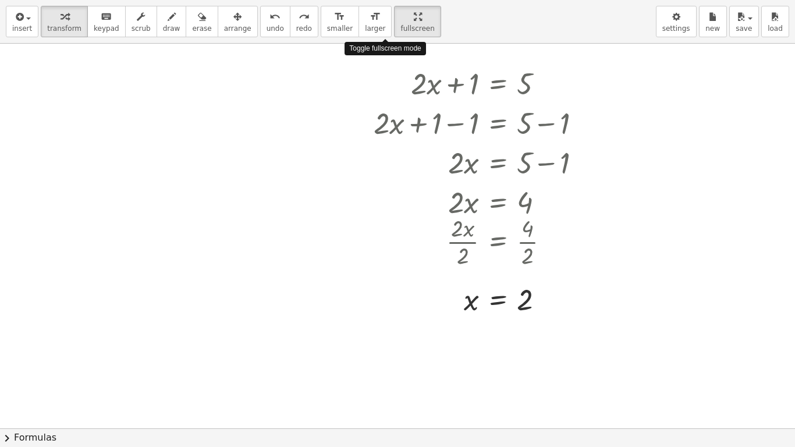
click at [384, 104] on div "insert select one: Math Expression Function Text Youtube Video Graphing Geometr…" at bounding box center [397, 223] width 795 height 447
drag, startPoint x: 377, startPoint y: 15, endPoint x: 375, endPoint y: -29, distance: 43.1
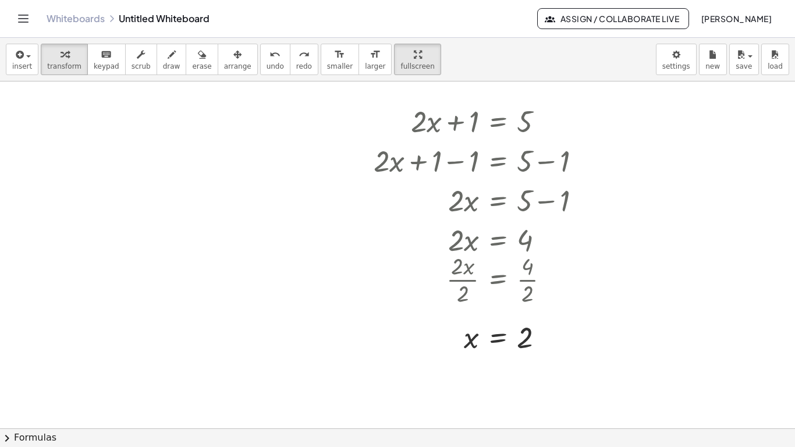
click at [375, 0] on html "Graspable Math Activities Get Started Activity Bank Assigned Work Classes White…" at bounding box center [397, 223] width 795 height 447
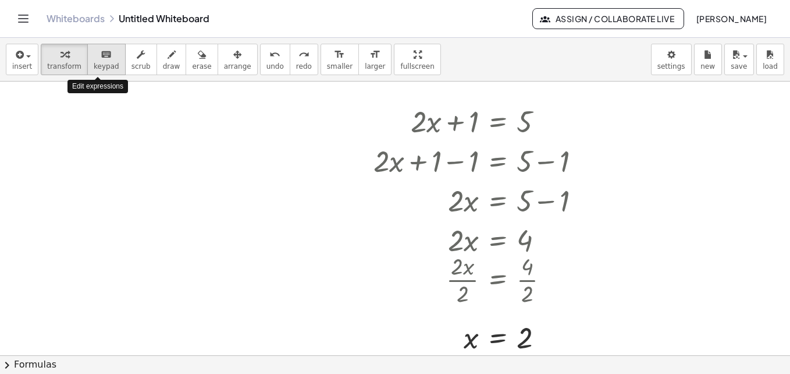
click at [114, 58] on button "keyboard keypad" at bounding box center [106, 59] width 38 height 31
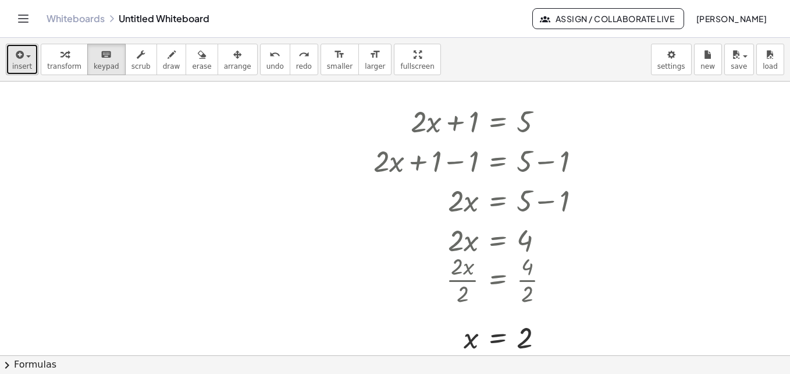
click at [11, 59] on button "insert" at bounding box center [22, 59] width 33 height 31
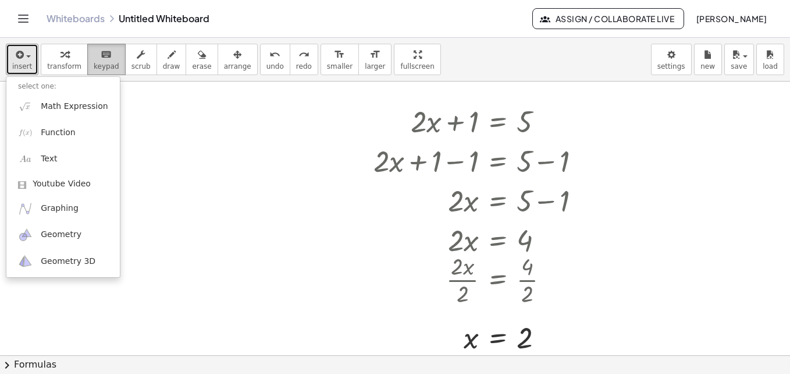
click at [108, 61] on div "keyboard" at bounding box center [107, 54] width 26 height 14
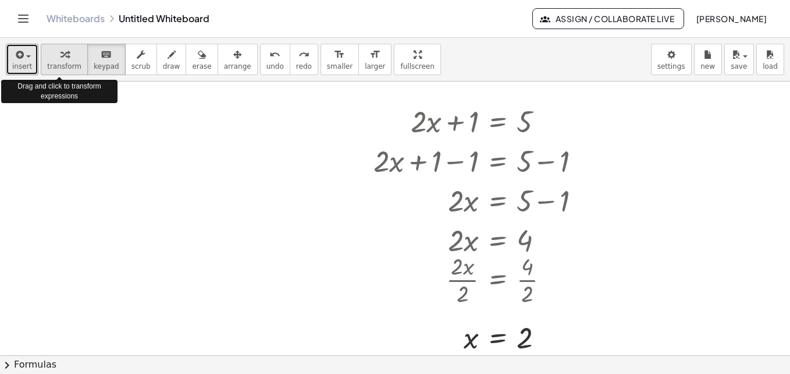
click at [61, 55] on icon "button" at bounding box center [65, 55] width 8 height 14
click at [106, 68] on span "keypad" at bounding box center [107, 66] width 26 height 8
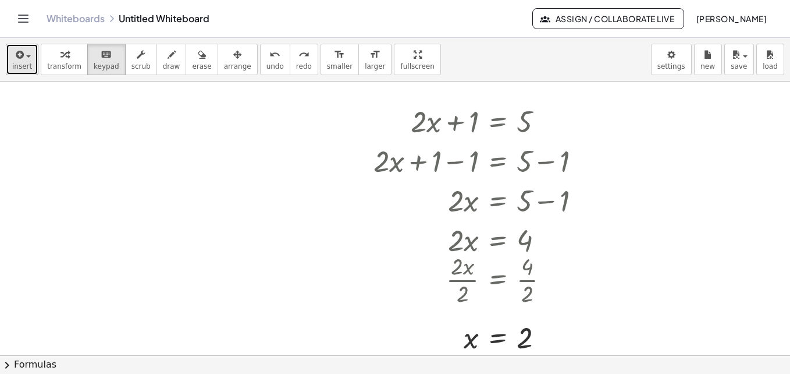
click at [18, 65] on span "insert" at bounding box center [22, 66] width 20 height 8
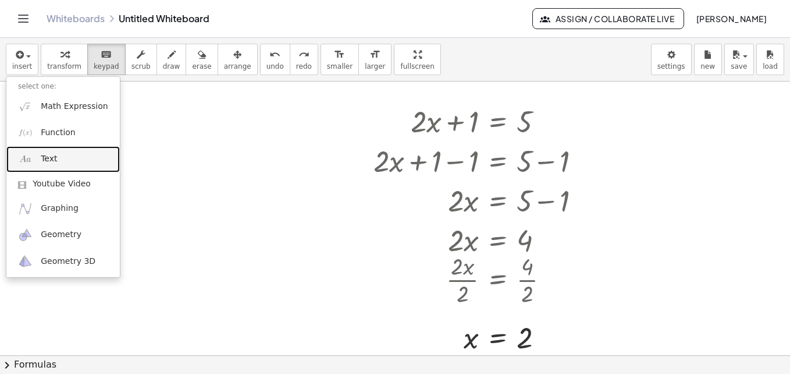
click at [81, 154] on link "Text" at bounding box center [63, 159] width 114 height 26
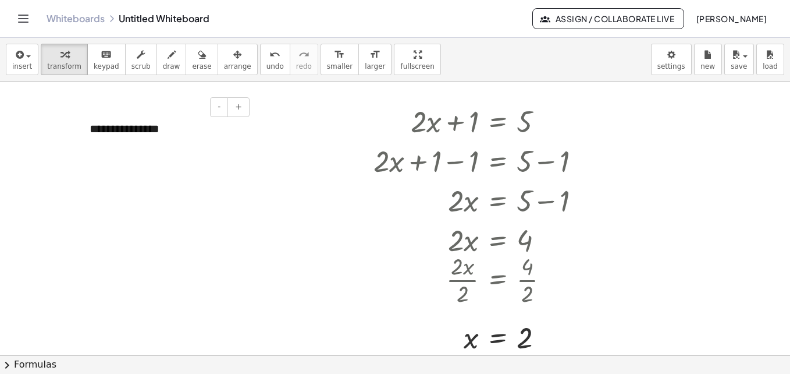
click at [130, 124] on div "**********" at bounding box center [165, 129] width 175 height 40
click at [145, 126] on div "**********" at bounding box center [165, 129] width 175 height 40
click at [163, 132] on div "**********" at bounding box center [165, 129] width 175 height 40
drag, startPoint x: 160, startPoint y: 133, endPoint x: 29, endPoint y: 137, distance: 131.0
click at [44, 137] on div "**********" at bounding box center [395, 354] width 790 height 547
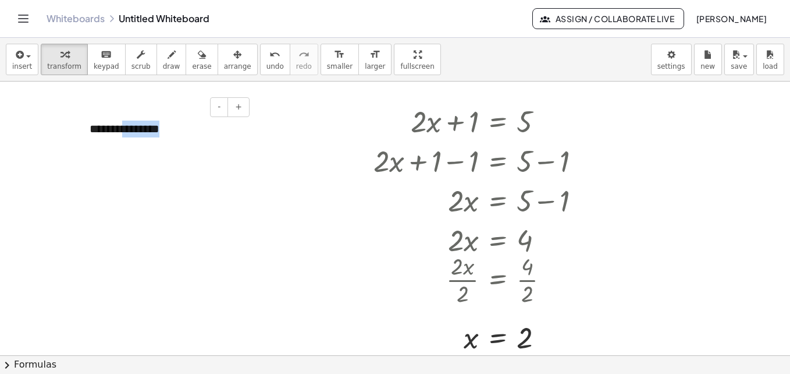
click at [162, 131] on div "**********" at bounding box center [165, 129] width 175 height 40
click at [267, 67] on span "undo" at bounding box center [275, 66] width 17 height 8
click at [163, 65] on span "draw" at bounding box center [171, 66] width 17 height 8
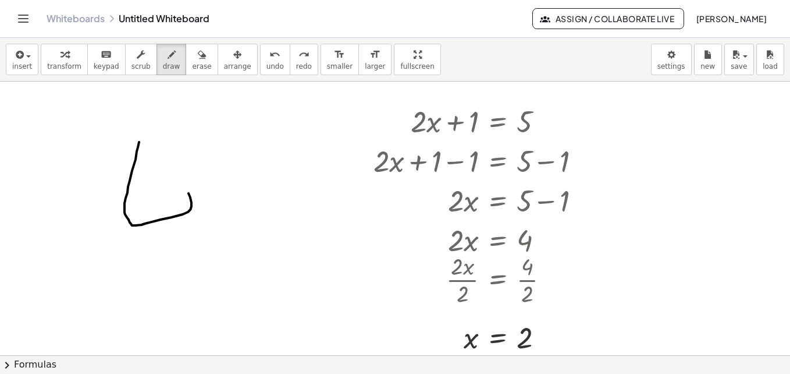
drag, startPoint x: 139, startPoint y: 142, endPoint x: 136, endPoint y: 157, distance: 15.5
click at [182, 180] on div at bounding box center [395, 354] width 790 height 547
drag, startPoint x: 136, startPoint y: 157, endPoint x: 191, endPoint y: 209, distance: 75.8
click at [191, 209] on div at bounding box center [395, 354] width 790 height 547
click at [270, 56] on icon "undo" at bounding box center [275, 55] width 11 height 14
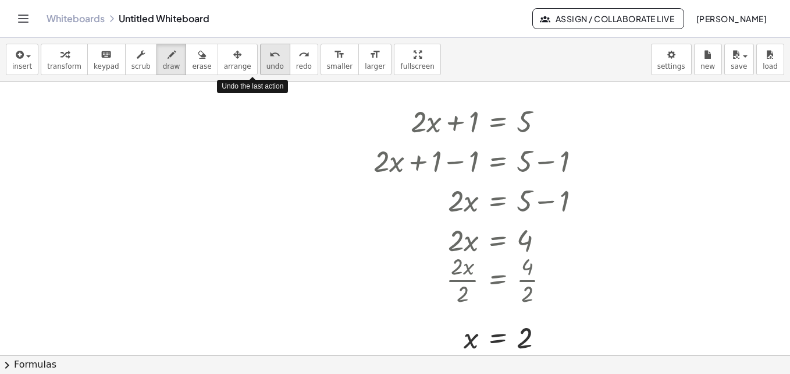
click at [270, 56] on icon "undo" at bounding box center [275, 55] width 11 height 14
drag, startPoint x: 51, startPoint y: 153, endPoint x: 86, endPoint y: 205, distance: 63.0
click at [86, 205] on div at bounding box center [395, 354] width 790 height 547
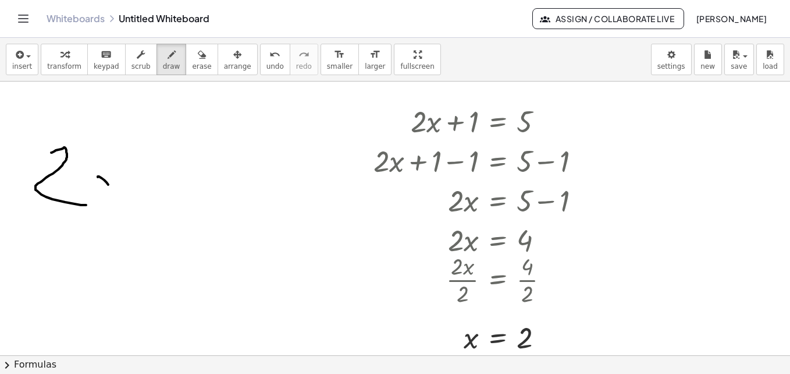
drag, startPoint x: 99, startPoint y: 176, endPoint x: 94, endPoint y: 202, distance: 26.0
click at [99, 205] on div at bounding box center [395, 354] width 790 height 547
drag, startPoint x: 117, startPoint y: 183, endPoint x: 129, endPoint y: 214, distance: 32.6
click at [129, 214] on div at bounding box center [395, 354] width 790 height 547
drag, startPoint x: 172, startPoint y: 182, endPoint x: 169, endPoint y: 232, distance: 49.6
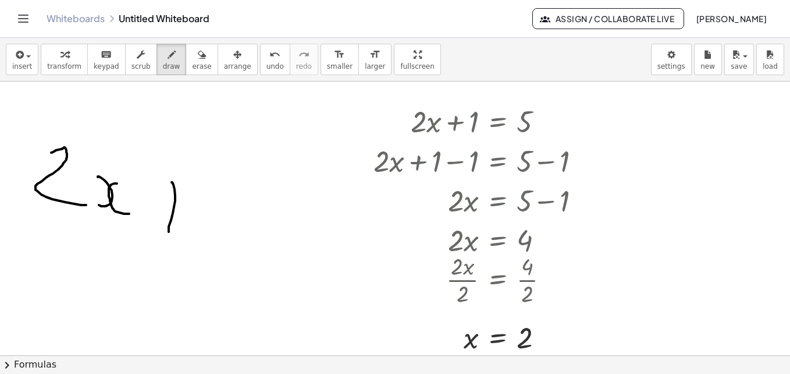
click at [169, 232] on div at bounding box center [395, 354] width 790 height 547
drag, startPoint x: 146, startPoint y: 205, endPoint x: 200, endPoint y: 214, distance: 54.4
click at [199, 214] on div at bounding box center [395, 354] width 790 height 547
drag, startPoint x: 224, startPoint y: 197, endPoint x: 225, endPoint y: 237, distance: 40.8
click at [225, 237] on div at bounding box center [395, 354] width 790 height 547
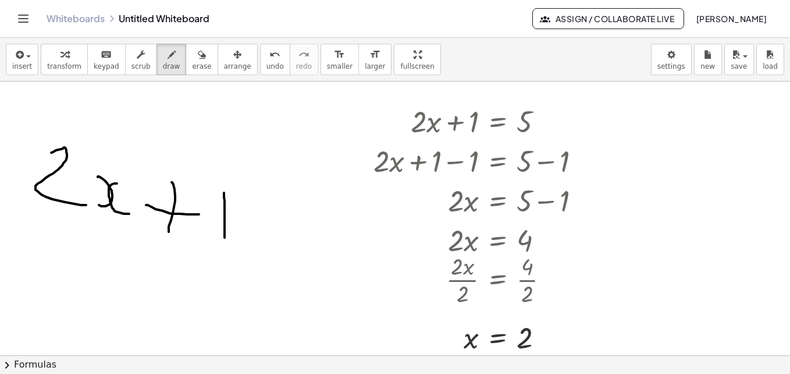
click at [279, 217] on div at bounding box center [395, 354] width 790 height 547
drag, startPoint x: 271, startPoint y: 240, endPoint x: 287, endPoint y: 236, distance: 16.8
click at [287, 236] on div at bounding box center [395, 354] width 790 height 547
drag, startPoint x: 303, startPoint y: 215, endPoint x: 307, endPoint y: 245, distance: 30.0
click at [308, 246] on div at bounding box center [395, 354] width 790 height 547
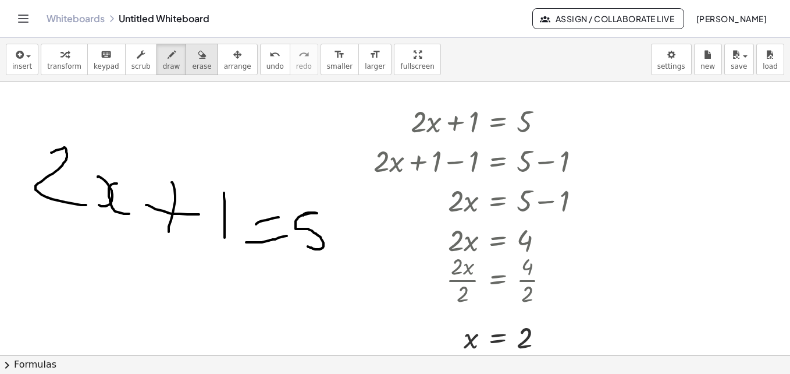
click at [198, 59] on icon "button" at bounding box center [202, 55] width 8 height 14
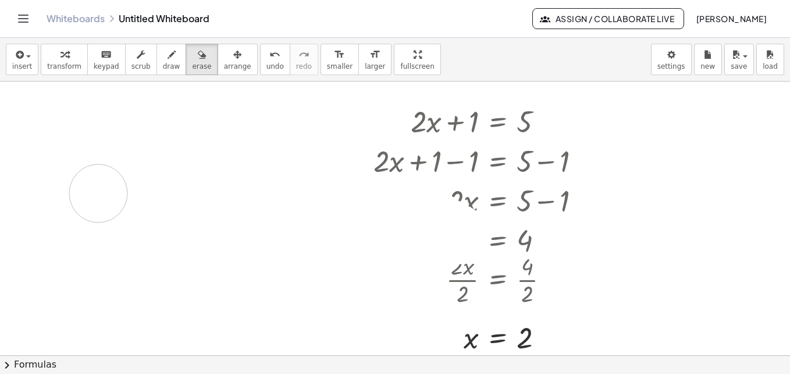
drag, startPoint x: 310, startPoint y: 229, endPoint x: 98, endPoint y: 193, distance: 214.9
click at [98, 193] on div at bounding box center [395, 354] width 790 height 547
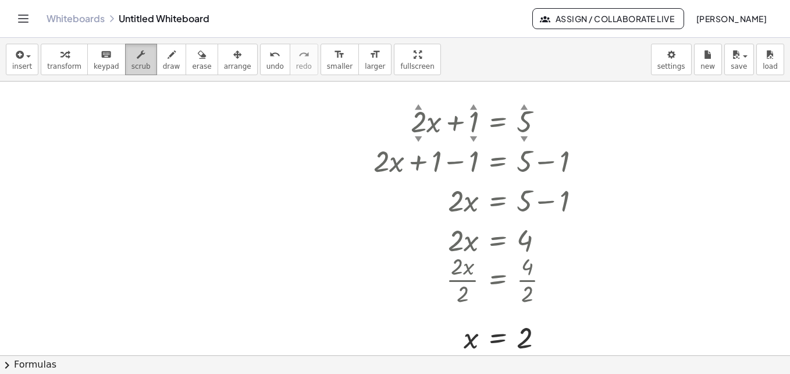
click at [132, 63] on span "scrub" at bounding box center [141, 66] width 19 height 8
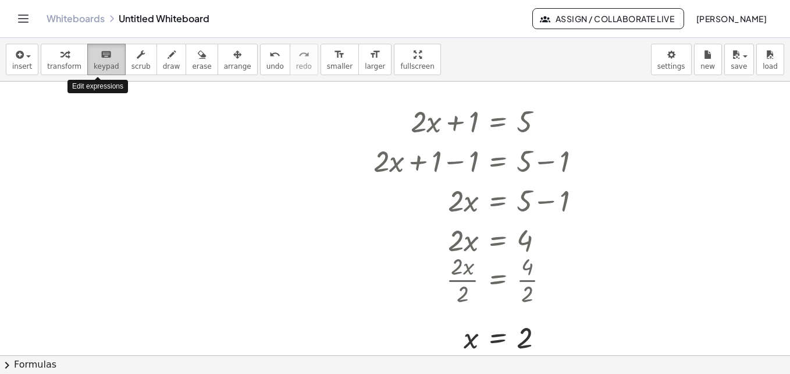
click at [101, 58] on icon "keyboard" at bounding box center [106, 55] width 11 height 14
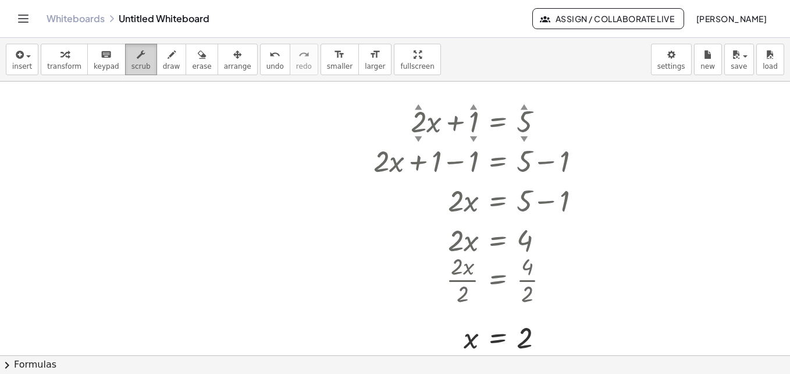
click at [137, 62] on span "scrub" at bounding box center [141, 66] width 19 height 8
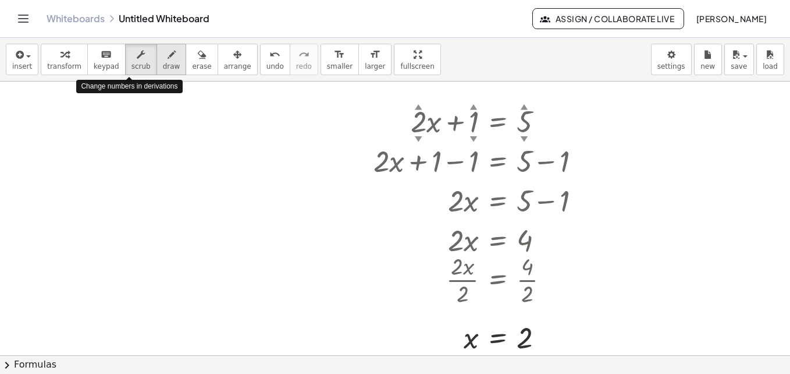
click at [157, 63] on button "draw" at bounding box center [172, 59] width 30 height 31
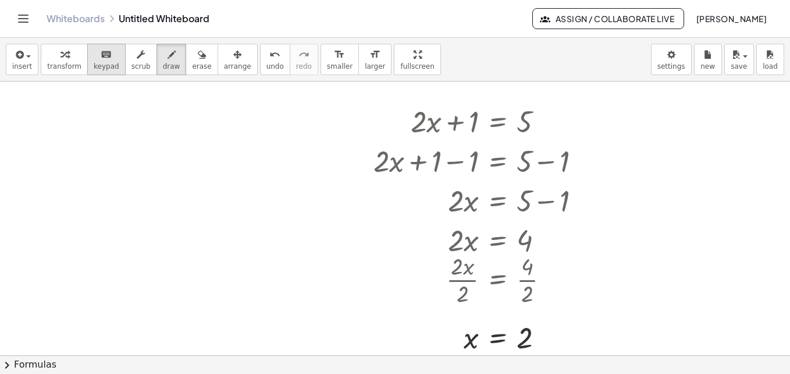
click at [95, 62] on span "keypad" at bounding box center [107, 66] width 26 height 8
click at [194, 144] on div at bounding box center [395, 354] width 790 height 547
drag, startPoint x: 97, startPoint y: 135, endPoint x: 102, endPoint y: 226, distance: 91.5
click at [71, 233] on div at bounding box center [395, 354] width 790 height 547
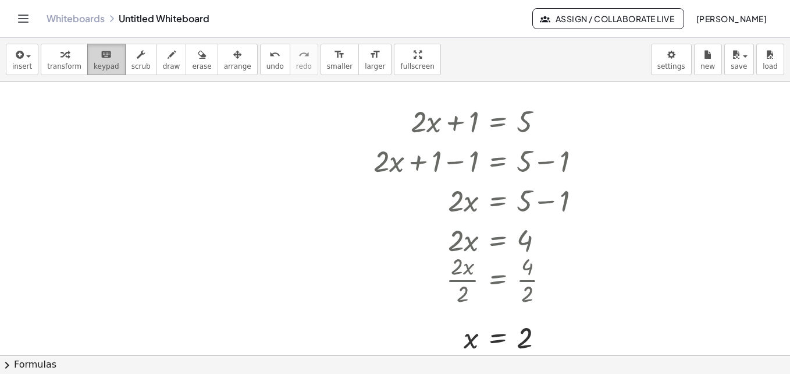
click at [101, 58] on icon "keyboard" at bounding box center [106, 55] width 11 height 14
drag, startPoint x: 100, startPoint y: 58, endPoint x: 69, endPoint y: 144, distance: 91.0
click at [93, 157] on div "insert select one: Math Expression Function Text Youtube Video Graphing Geometr…" at bounding box center [395, 206] width 790 height 336
drag, startPoint x: 49, startPoint y: 135, endPoint x: 15, endPoint y: 54, distance: 88.7
click at [15, 54] on icon "button" at bounding box center [18, 55] width 10 height 14
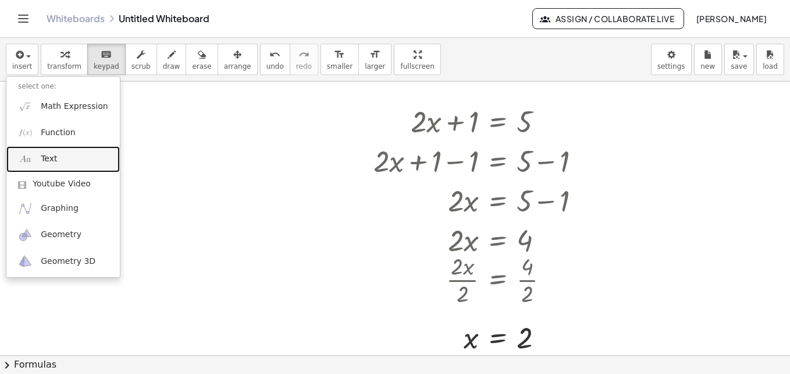
click at [82, 161] on link "Text" at bounding box center [63, 159] width 114 height 26
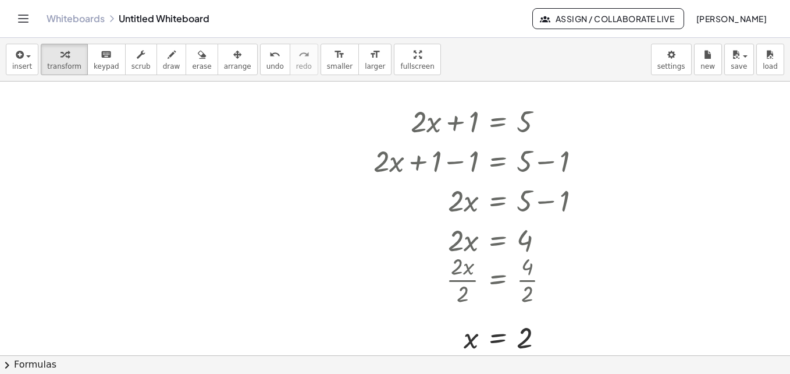
drag, startPoint x: 270, startPoint y: 175, endPoint x: 272, endPoint y: 168, distance: 7.4
click at [271, 175] on div at bounding box center [395, 354] width 790 height 547
click at [161, 134] on div at bounding box center [165, 129] width 175 height 40
click at [184, 201] on div at bounding box center [395, 354] width 790 height 547
click at [118, 121] on div "******" at bounding box center [165, 129] width 175 height 40
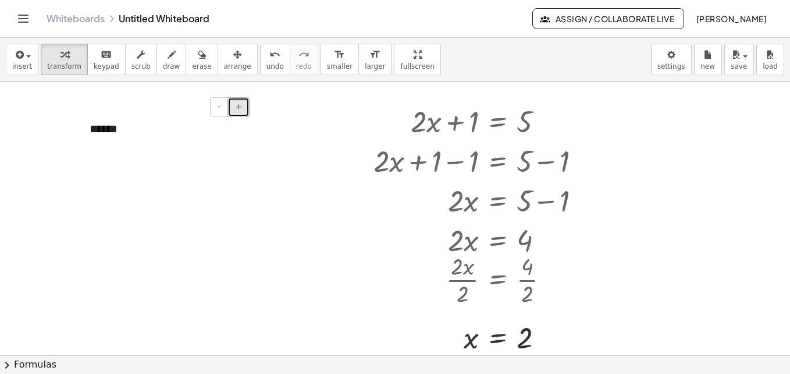
click at [245, 110] on button "+" at bounding box center [239, 107] width 22 height 20
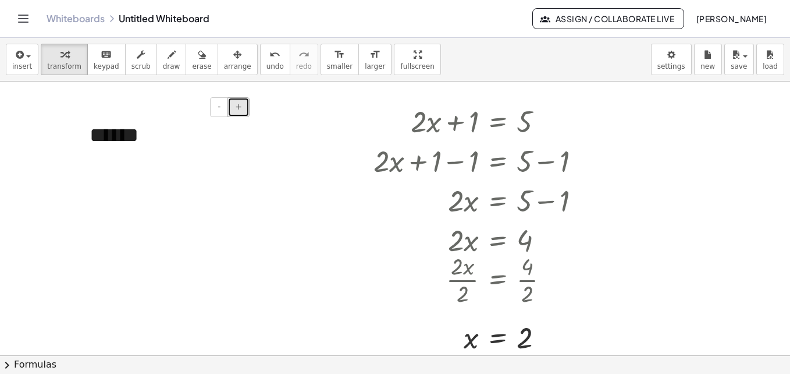
click at [245, 110] on button "+" at bounding box center [239, 107] width 22 height 20
click at [246, 110] on button "+" at bounding box center [239, 107] width 22 height 20
click at [221, 159] on div "******" at bounding box center [165, 145] width 175 height 73
click at [226, 205] on div at bounding box center [395, 354] width 790 height 547
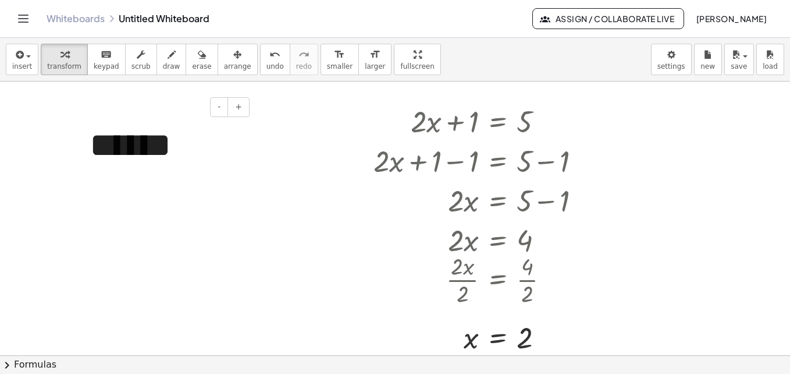
click at [210, 154] on div "******" at bounding box center [165, 145] width 175 height 73
drag, startPoint x: 206, startPoint y: 153, endPoint x: 205, endPoint y: 165, distance: 11.7
click at [205, 165] on div "******" at bounding box center [165, 145] width 175 height 73
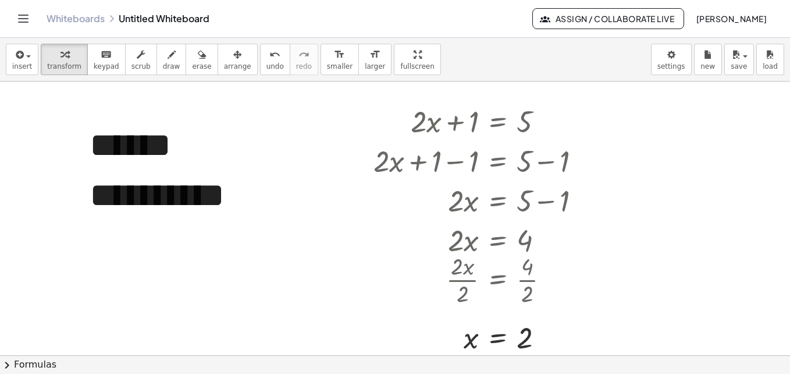
click at [242, 179] on div "**********" at bounding box center [165, 195] width 175 height 173
drag, startPoint x: 76, startPoint y: 107, endPoint x: 20, endPoint y: 90, distance: 58.4
click at [20, 90] on div "**********" at bounding box center [395, 354] width 790 height 547
drag, startPoint x: 20, startPoint y: 90, endPoint x: 184, endPoint y: 228, distance: 213.6
click at [182, 225] on div "**********" at bounding box center [165, 221] width 151 height 100
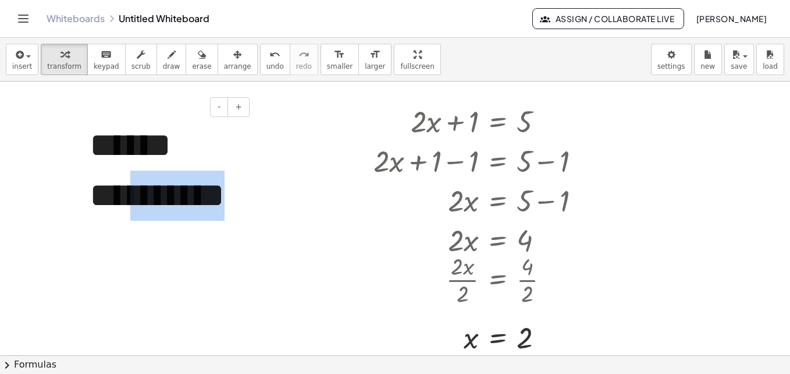
click at [216, 266] on div "**********" at bounding box center [165, 221] width 151 height 100
click at [246, 275] on div "**********" at bounding box center [165, 195] width 175 height 173
click at [241, 257] on div "**********" at bounding box center [165, 195] width 175 height 173
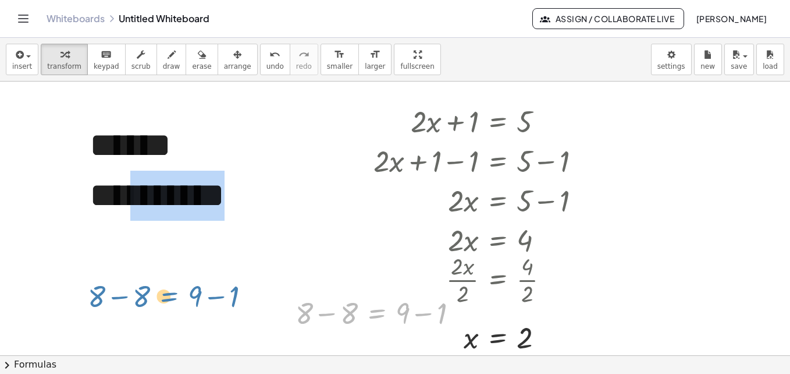
drag, startPoint x: 362, startPoint y: 314, endPoint x: 155, endPoint y: 297, distance: 207.3
click at [155, 297] on div "**********" at bounding box center [395, 354] width 790 height 547
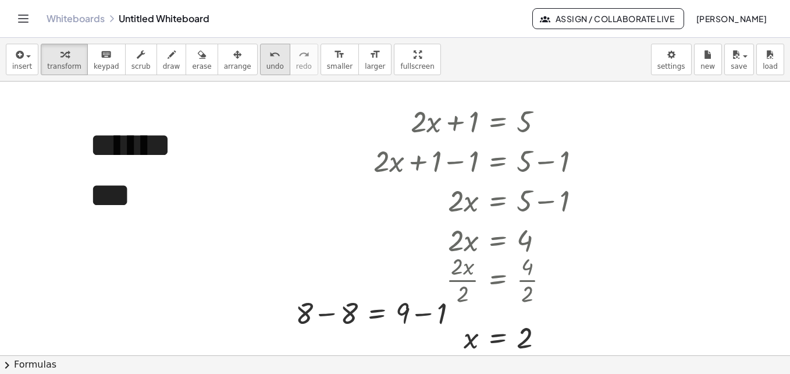
click at [260, 58] on button "undo undo" at bounding box center [275, 59] width 30 height 31
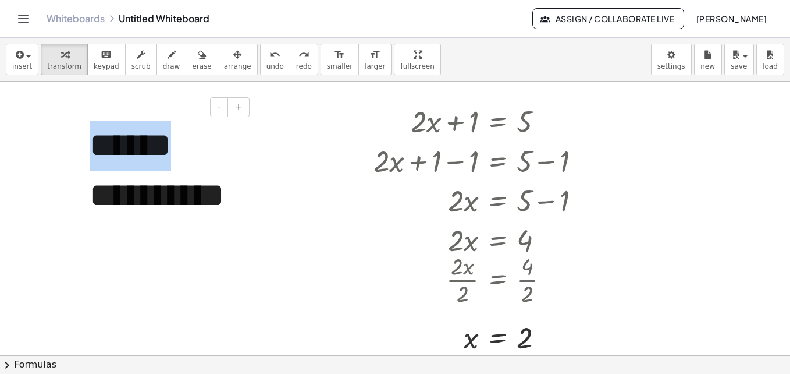
drag, startPoint x: 92, startPoint y: 151, endPoint x: 214, endPoint y: 161, distance: 122.7
click at [214, 161] on div "**********" at bounding box center [165, 195] width 175 height 173
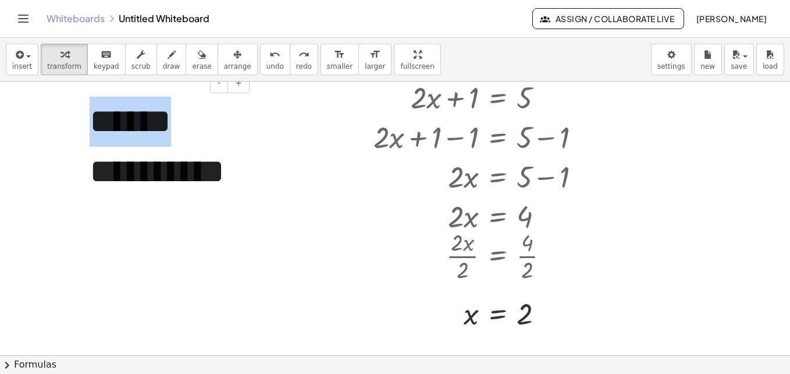
scroll to position [27, 0]
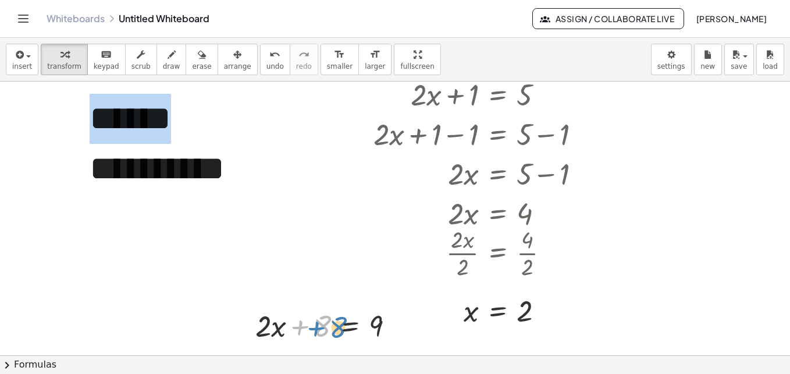
drag, startPoint x: 320, startPoint y: 321, endPoint x: 335, endPoint y: 320, distance: 15.2
click at [335, 320] on div at bounding box center [329, 325] width 159 height 40
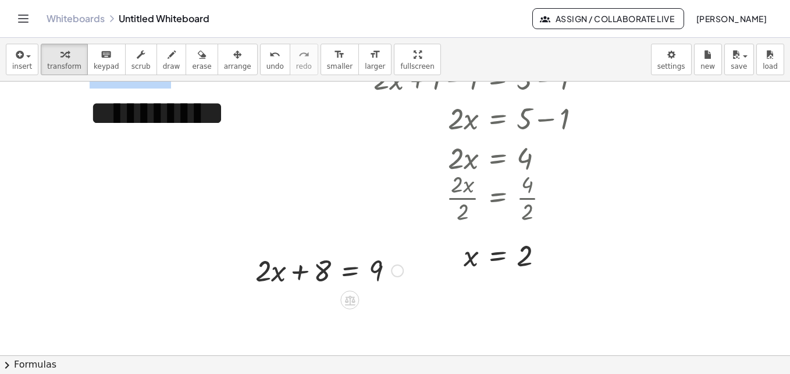
scroll to position [85, 0]
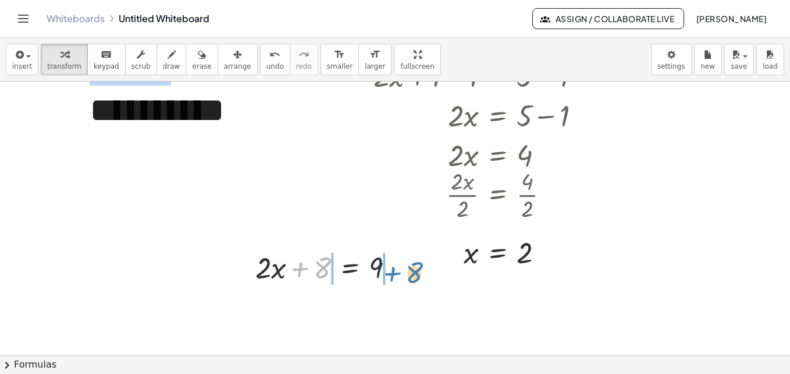
drag, startPoint x: 323, startPoint y: 263, endPoint x: 413, endPoint y: 266, distance: 89.7
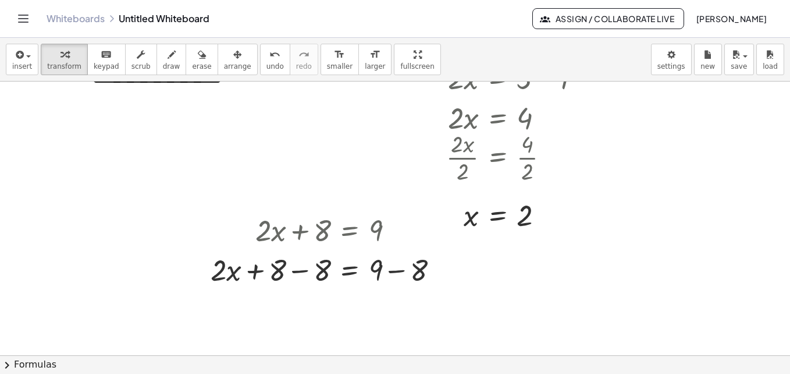
scroll to position [175, 0]
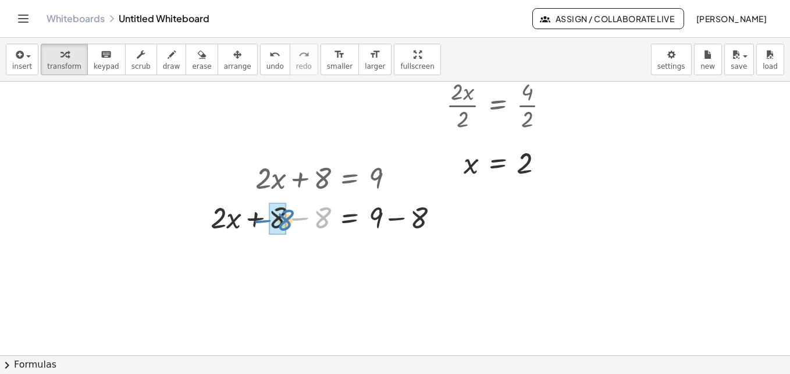
drag, startPoint x: 323, startPoint y: 215, endPoint x: 286, endPoint y: 217, distance: 36.7
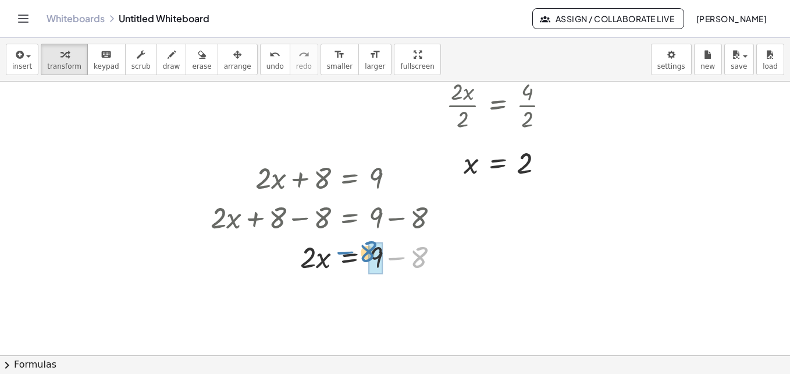
drag, startPoint x: 421, startPoint y: 257, endPoint x: 376, endPoint y: 253, distance: 45.6
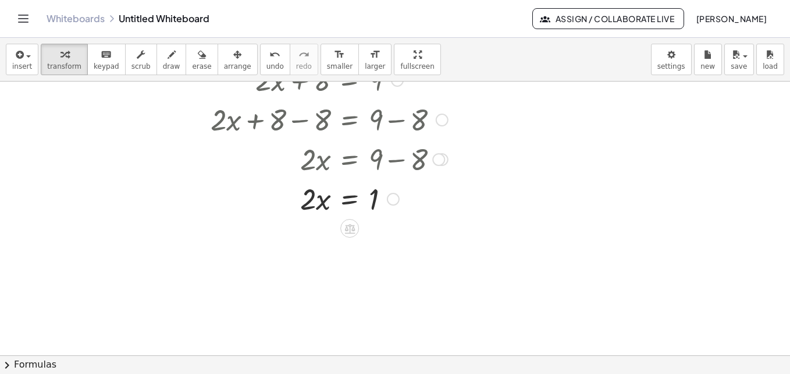
scroll to position [274, 0]
click at [320, 204] on div at bounding box center [329, 197] width 249 height 40
drag, startPoint x: 309, startPoint y: 197, endPoint x: 399, endPoint y: 203, distance: 89.8
click at [399, 203] on div at bounding box center [329, 197] width 249 height 40
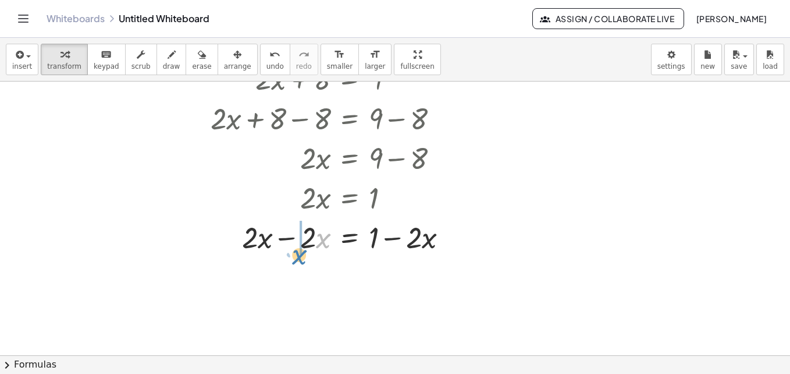
drag, startPoint x: 320, startPoint y: 240, endPoint x: 315, endPoint y: 236, distance: 6.6
click at [317, 244] on div at bounding box center [334, 237] width 258 height 40
click at [260, 70] on button "undo undo" at bounding box center [275, 59] width 30 height 31
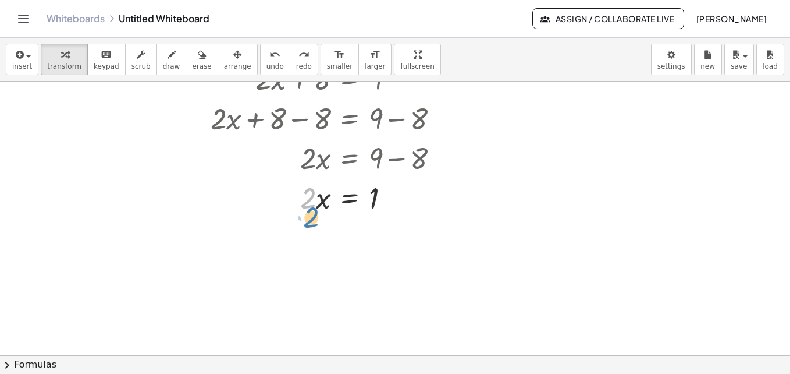
drag, startPoint x: 309, startPoint y: 195, endPoint x: 313, endPoint y: 215, distance: 20.2
click at [313, 215] on div at bounding box center [329, 197] width 249 height 40
drag, startPoint x: 334, startPoint y: 205, endPoint x: 384, endPoint y: 226, distance: 54.8
drag, startPoint x: 309, startPoint y: 234, endPoint x: 318, endPoint y: 257, distance: 24.5
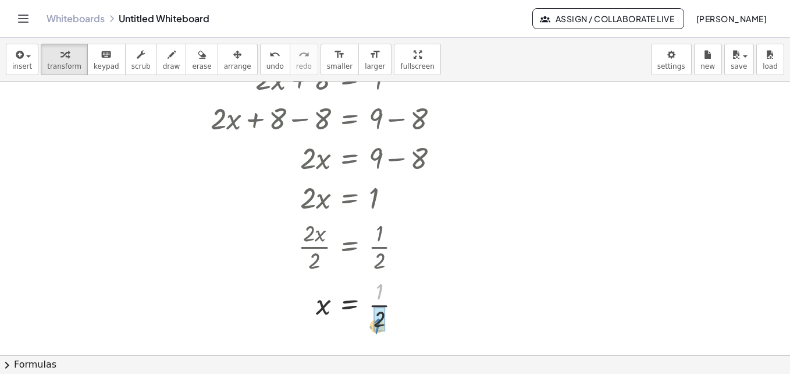
drag, startPoint x: 379, startPoint y: 232, endPoint x: 375, endPoint y: 260, distance: 28.8
drag, startPoint x: 378, startPoint y: 317, endPoint x: 378, endPoint y: 292, distance: 25.6
click at [378, 292] on div at bounding box center [329, 304] width 249 height 58
drag, startPoint x: 378, startPoint y: 292, endPoint x: 378, endPoint y: 319, distance: 27.4
click at [394, 305] on div at bounding box center [329, 304] width 249 height 58
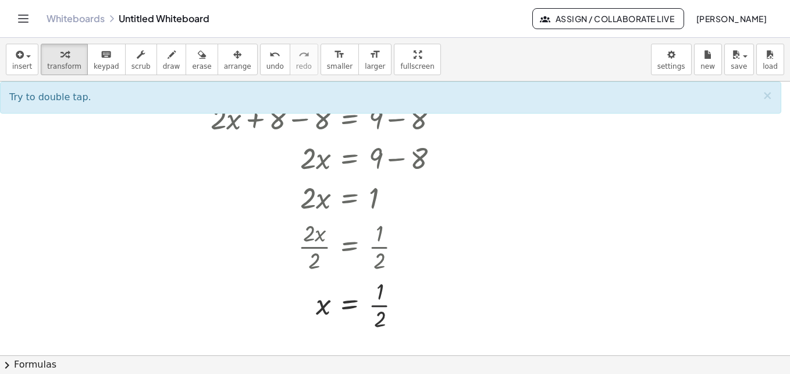
click at [377, 307] on div at bounding box center [329, 304] width 249 height 58
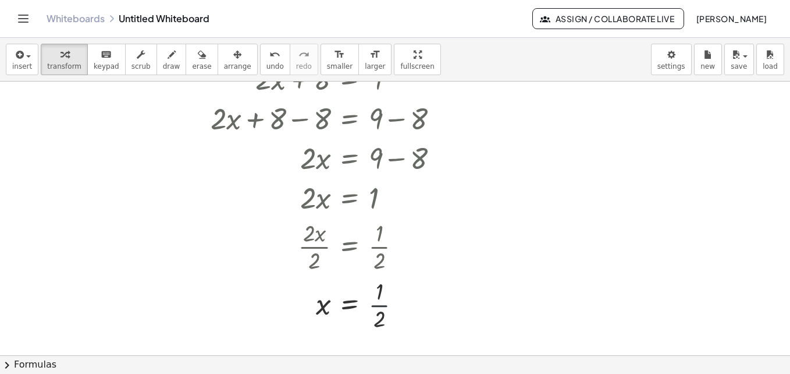
click at [377, 307] on div at bounding box center [329, 304] width 249 height 58
click at [377, 318] on div at bounding box center [329, 304] width 249 height 38
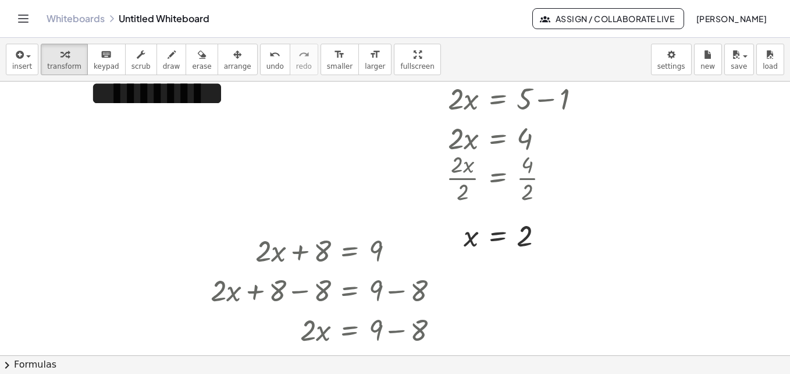
scroll to position [99, 0]
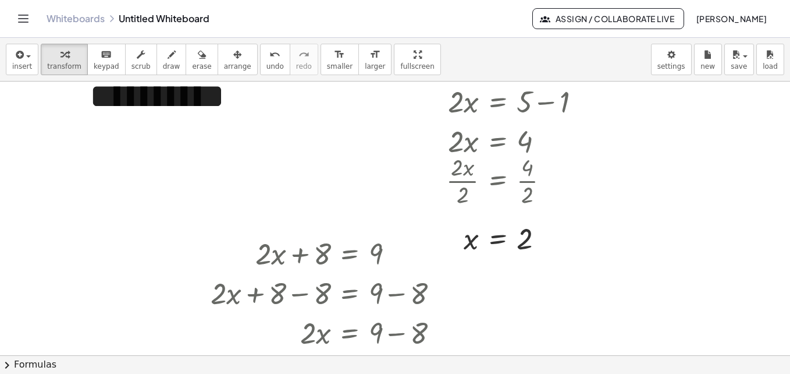
click at [256, 142] on div at bounding box center [395, 256] width 790 height 547
click at [211, 141] on div "**********" at bounding box center [165, 122] width 151 height 100
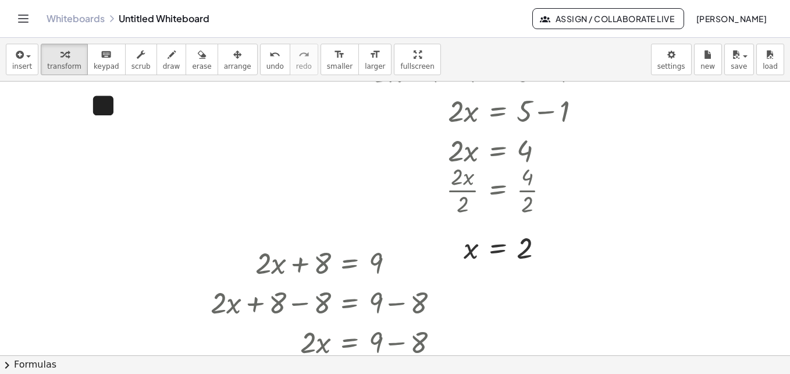
scroll to position [40, 0]
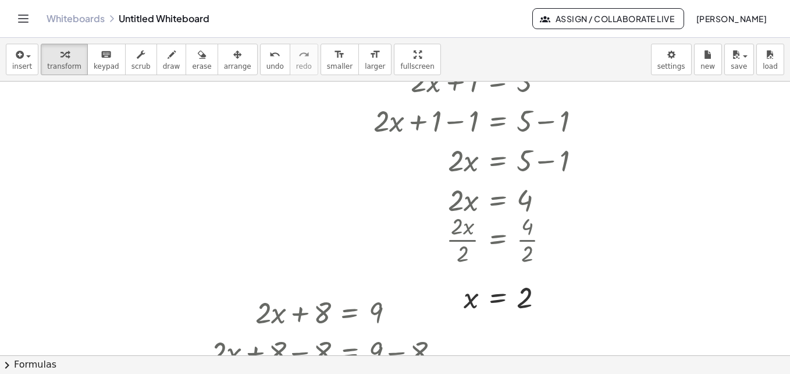
click at [243, 140] on div at bounding box center [165, 105] width 175 height 73
drag, startPoint x: 248, startPoint y: 136, endPoint x: 135, endPoint y: 85, distance: 123.8
click at [135, 85] on div at bounding box center [165, 105] width 175 height 73
click at [686, 174] on div at bounding box center [395, 314] width 790 height 547
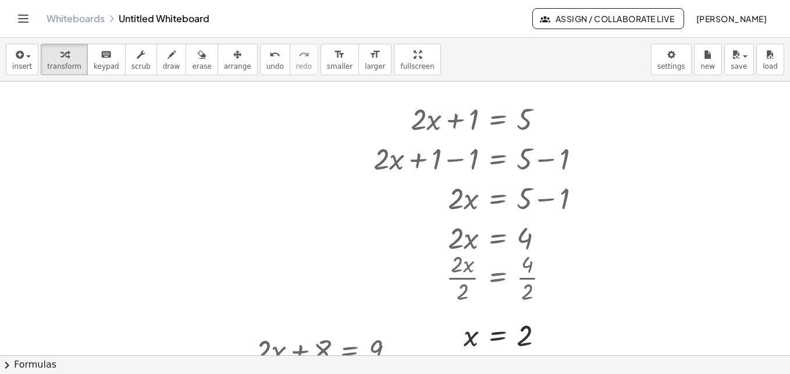
scroll to position [0, 0]
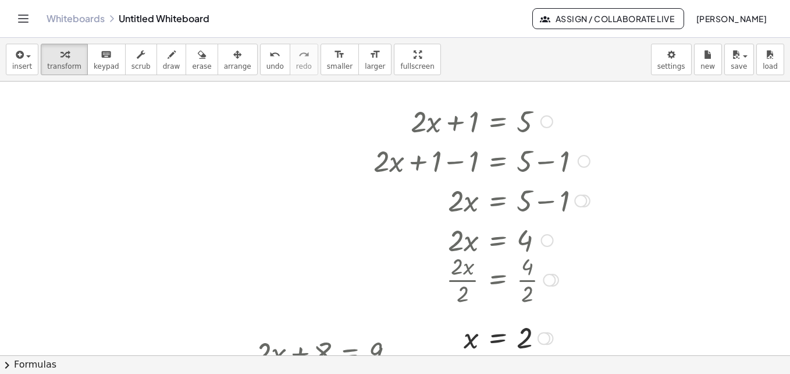
drag, startPoint x: 498, startPoint y: 201, endPoint x: 371, endPoint y: 179, distance: 128.3
click at [396, 190] on div at bounding box center [482, 200] width 228 height 40
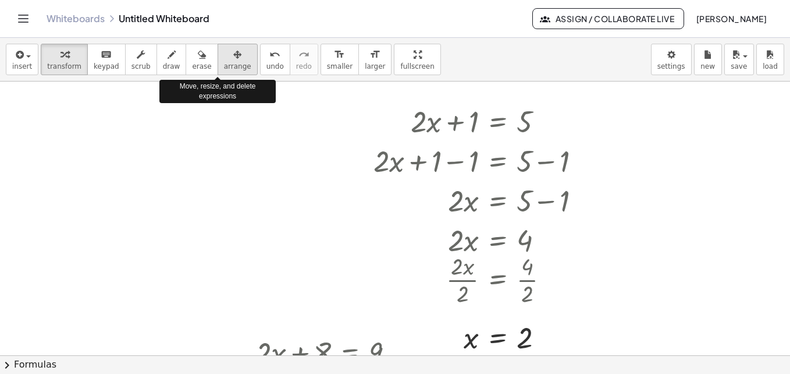
click at [232, 62] on button "arrange" at bounding box center [238, 59] width 40 height 31
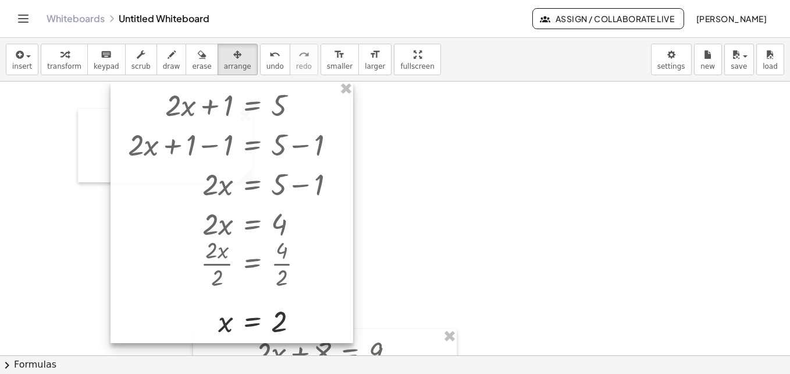
drag, startPoint x: 506, startPoint y: 197, endPoint x: 568, endPoint y: 198, distance: 61.1
click at [353, 198] on div at bounding box center [232, 211] width 243 height 261
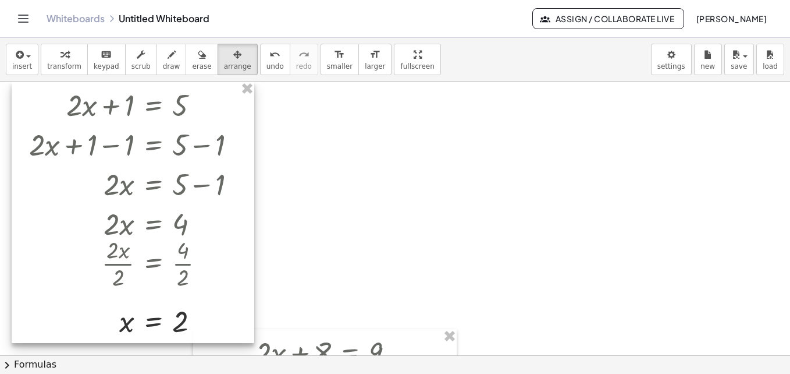
drag, startPoint x: 574, startPoint y: 237, endPoint x: 196, endPoint y: 214, distance: 378.5
click at [196, 214] on div at bounding box center [133, 211] width 243 height 261
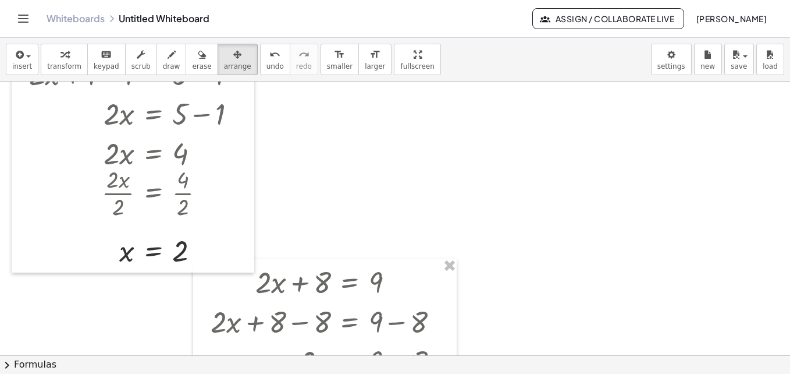
scroll to position [116, 0]
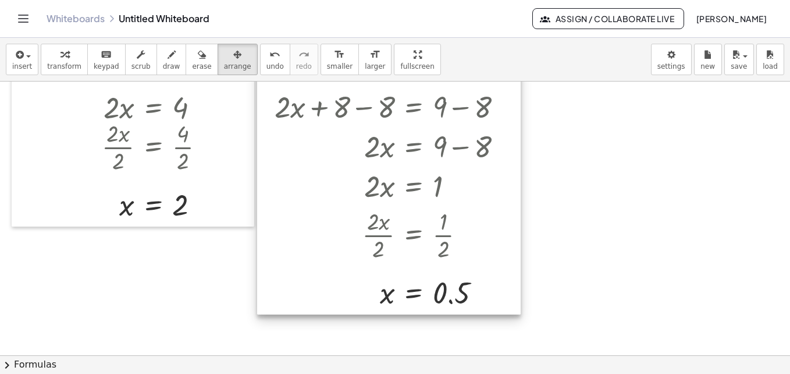
drag, startPoint x: 321, startPoint y: 288, endPoint x: 384, endPoint y: 97, distance: 201.0
click at [384, 97] on div at bounding box center [389, 179] width 264 height 271
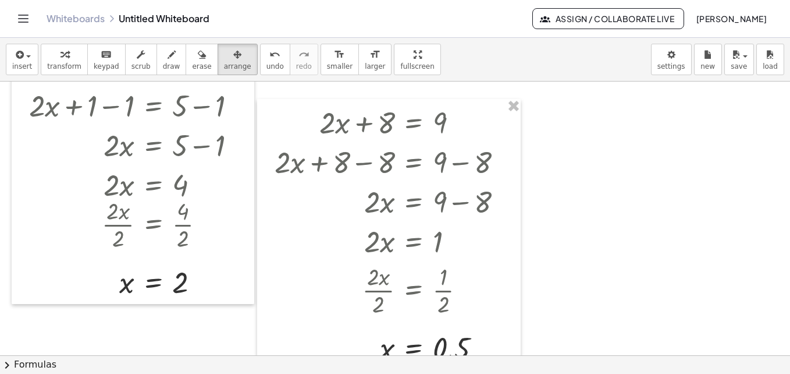
scroll to position [0, 0]
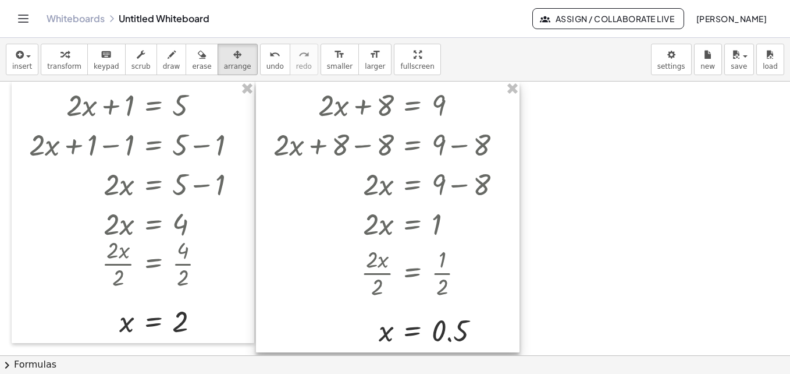
drag, startPoint x: 403, startPoint y: 296, endPoint x: 402, endPoint y: 238, distance: 58.2
click at [402, 238] on div at bounding box center [388, 216] width 264 height 271
click at [222, 75] on div "insert select one: Math Expression Function Text Youtube Video Graphing Geometr…" at bounding box center [395, 60] width 790 height 44
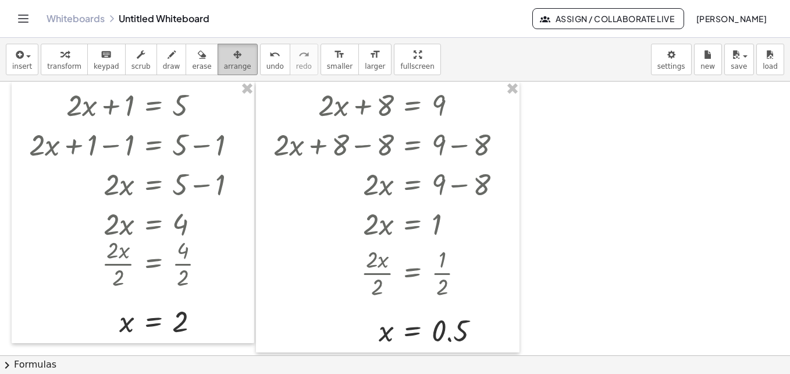
click at [222, 73] on button "arrange" at bounding box center [238, 59] width 40 height 31
click at [594, 229] on div at bounding box center [395, 354] width 790 height 547
click at [594, 230] on div at bounding box center [395, 354] width 790 height 547
click at [236, 58] on div "insert select one: Math Expression Function Text Youtube Video Graphing Geometr…" at bounding box center [395, 60] width 790 height 44
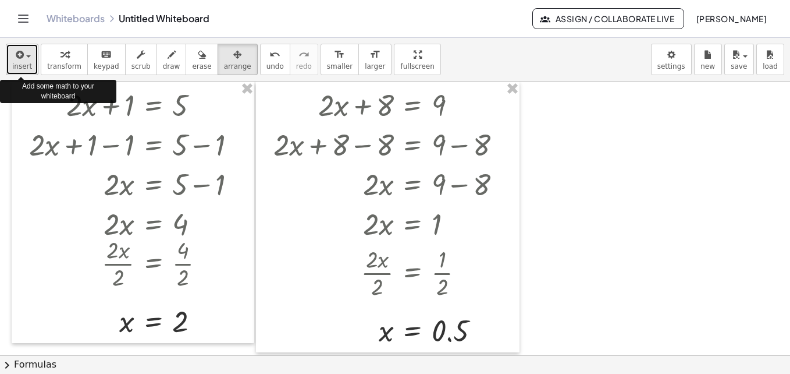
click at [12, 59] on button "insert" at bounding box center [22, 59] width 33 height 31
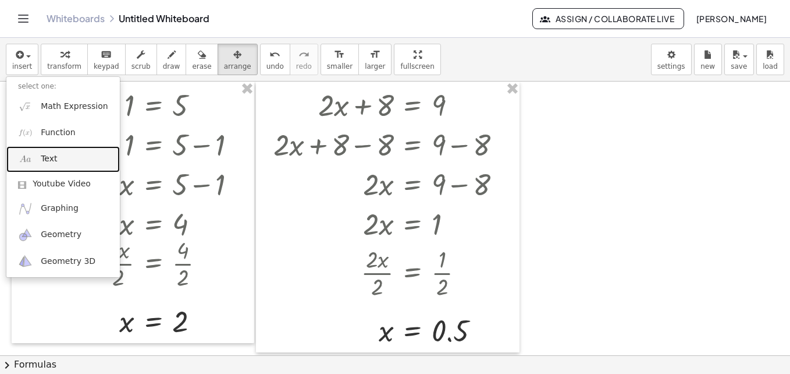
click at [26, 157] on img at bounding box center [25, 159] width 15 height 15
